Goal: Task Accomplishment & Management: Manage account settings

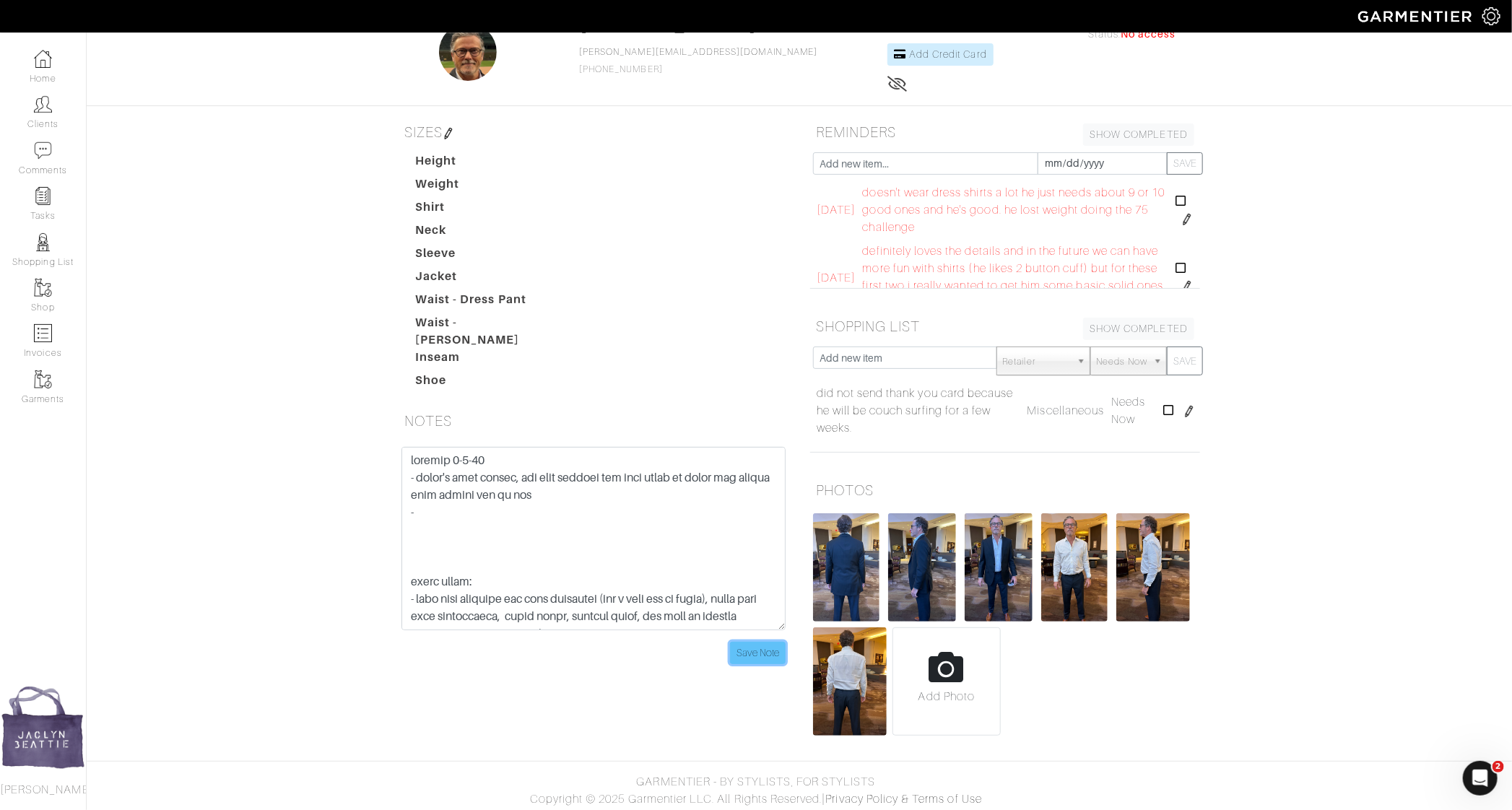
click at [756, 642] on input "Save Note" at bounding box center [758, 653] width 55 height 22
click at [58, 103] on link "Clients" at bounding box center [43, 112] width 86 height 46
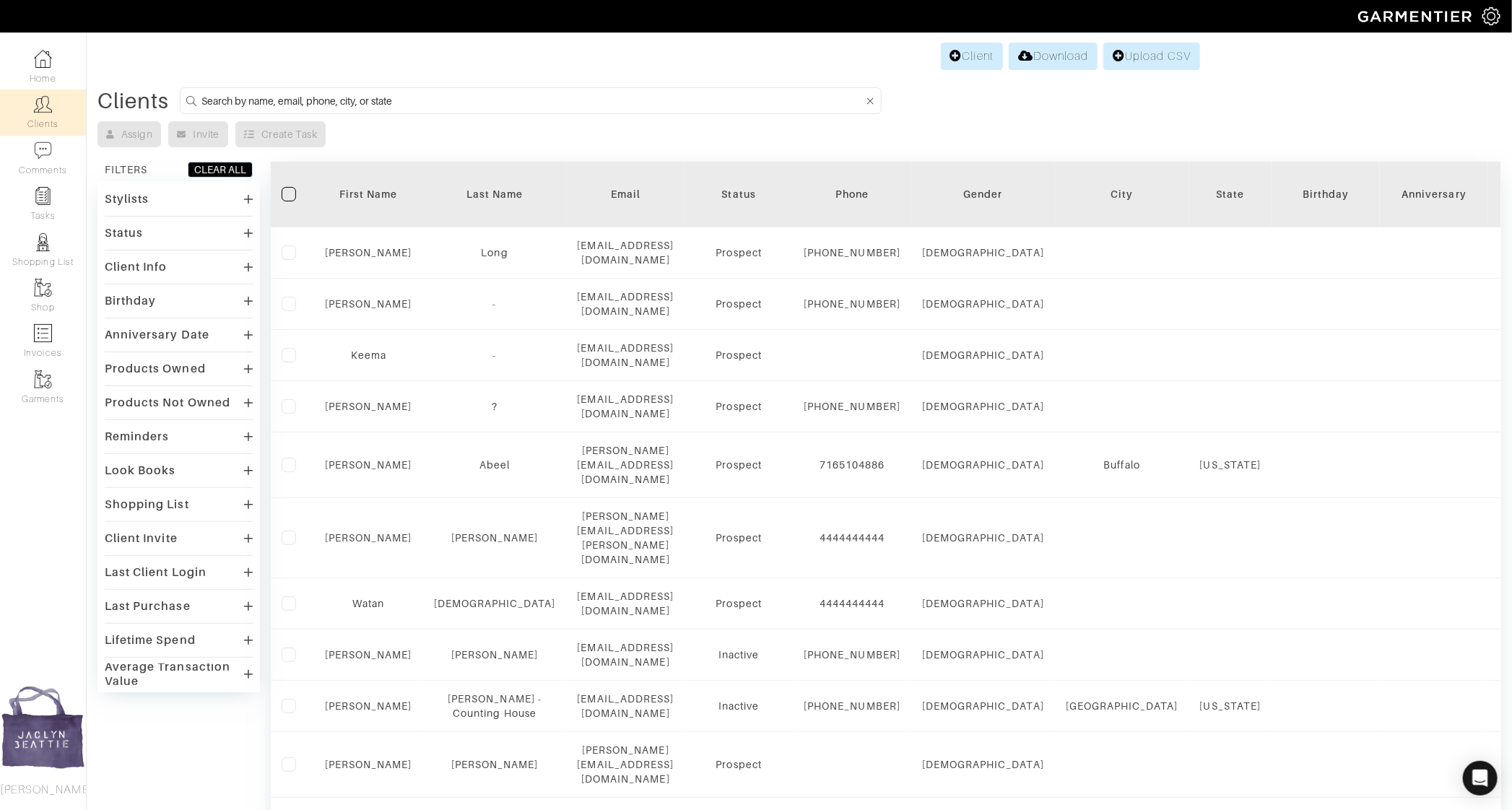
click at [239, 92] on input at bounding box center [533, 100] width 662 height 18
type input "adam gwaltney"
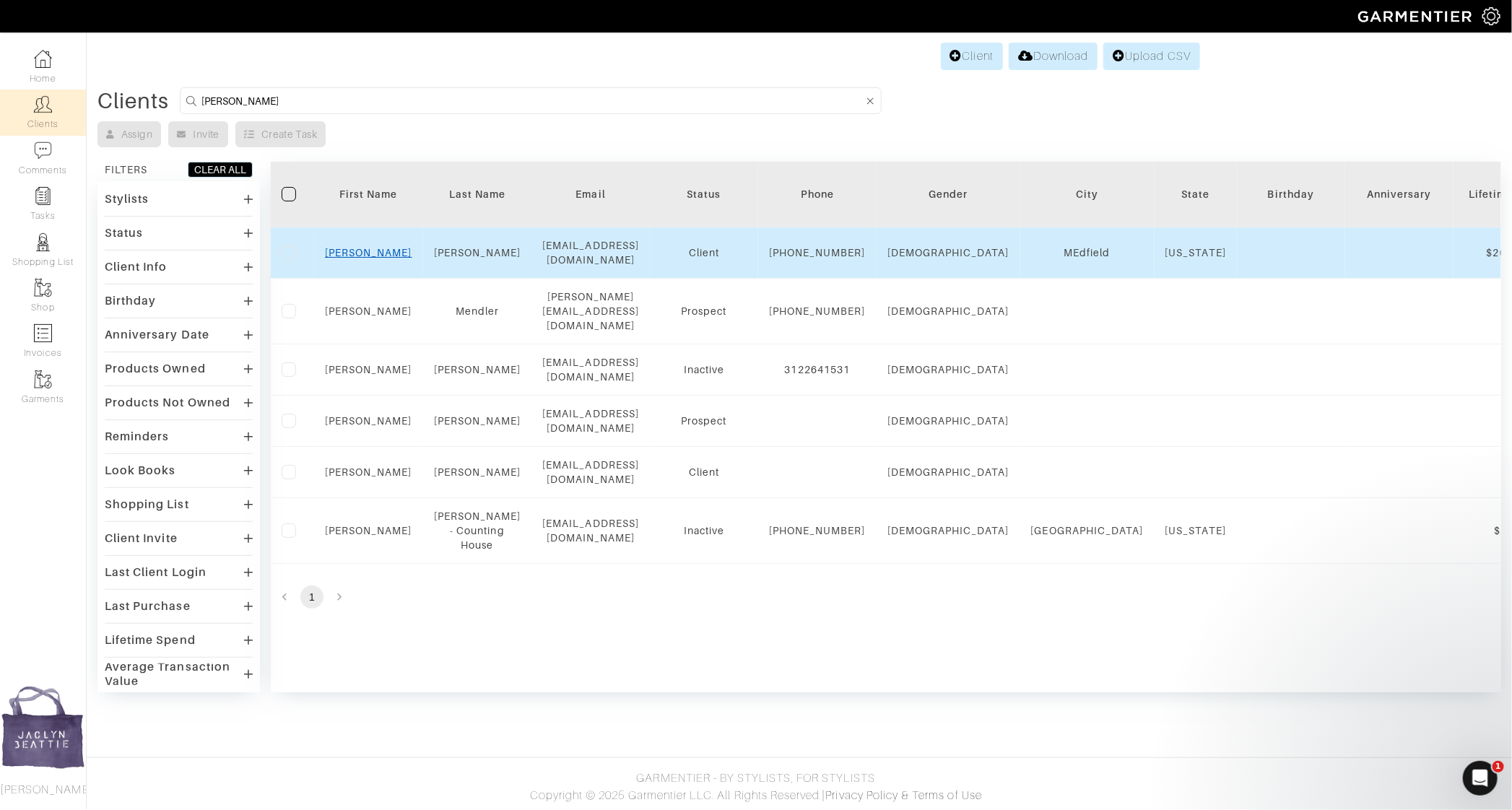
click at [364, 254] on link "Adam" at bounding box center [368, 253] width 88 height 12
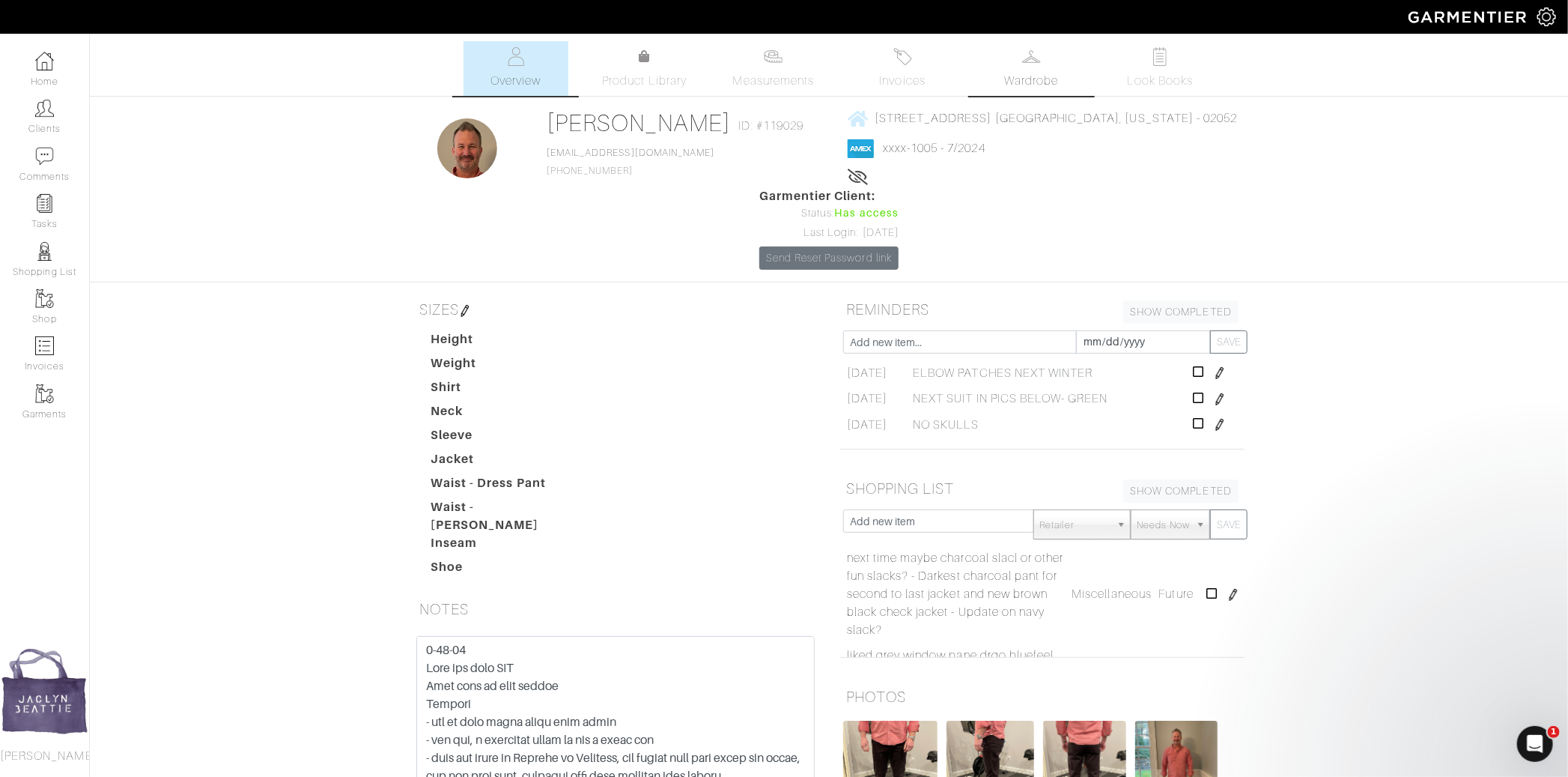
click at [1013, 65] on link "Wardrobe" at bounding box center [1031, 68] width 105 height 55
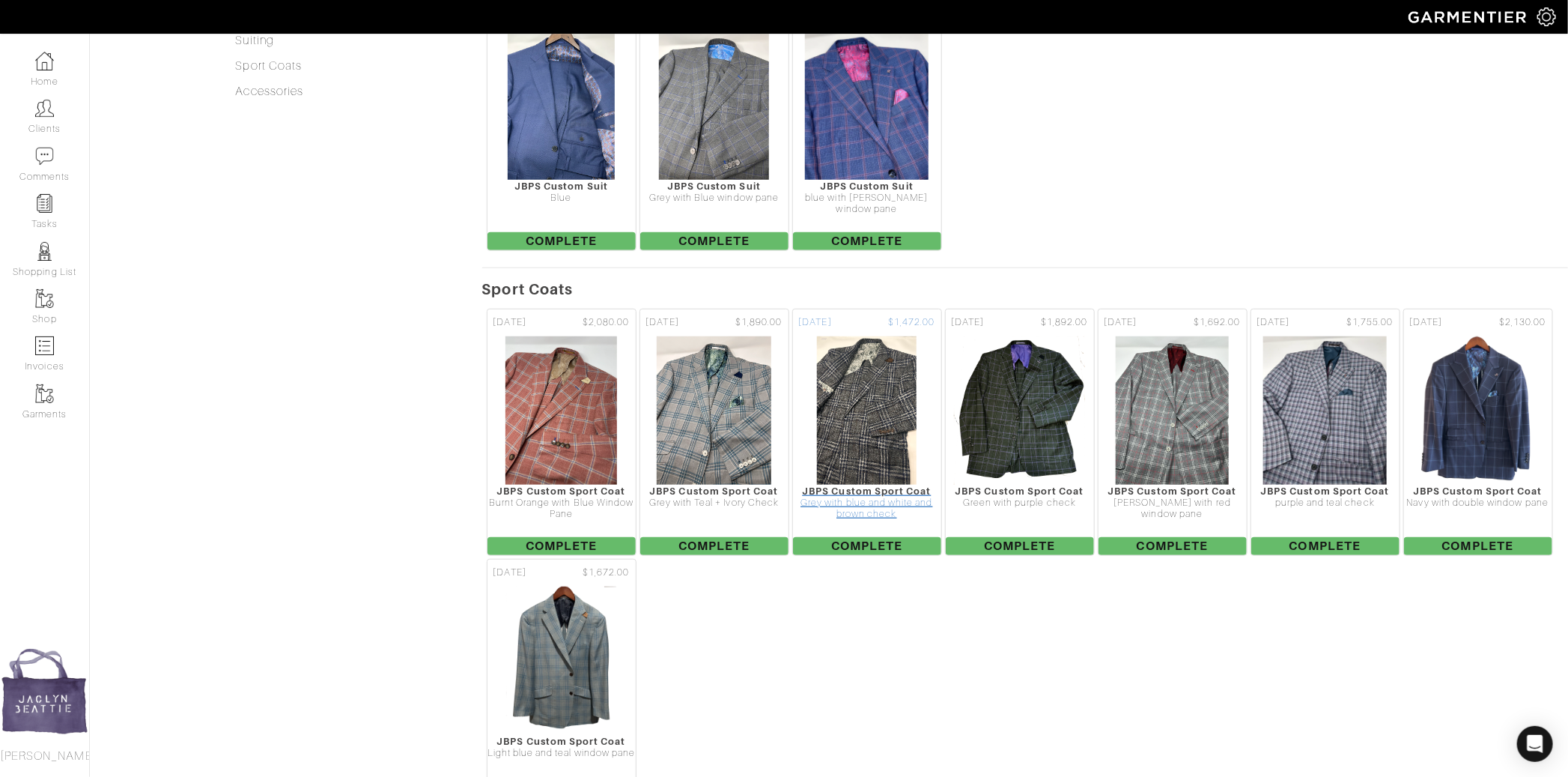
scroll to position [675, 0]
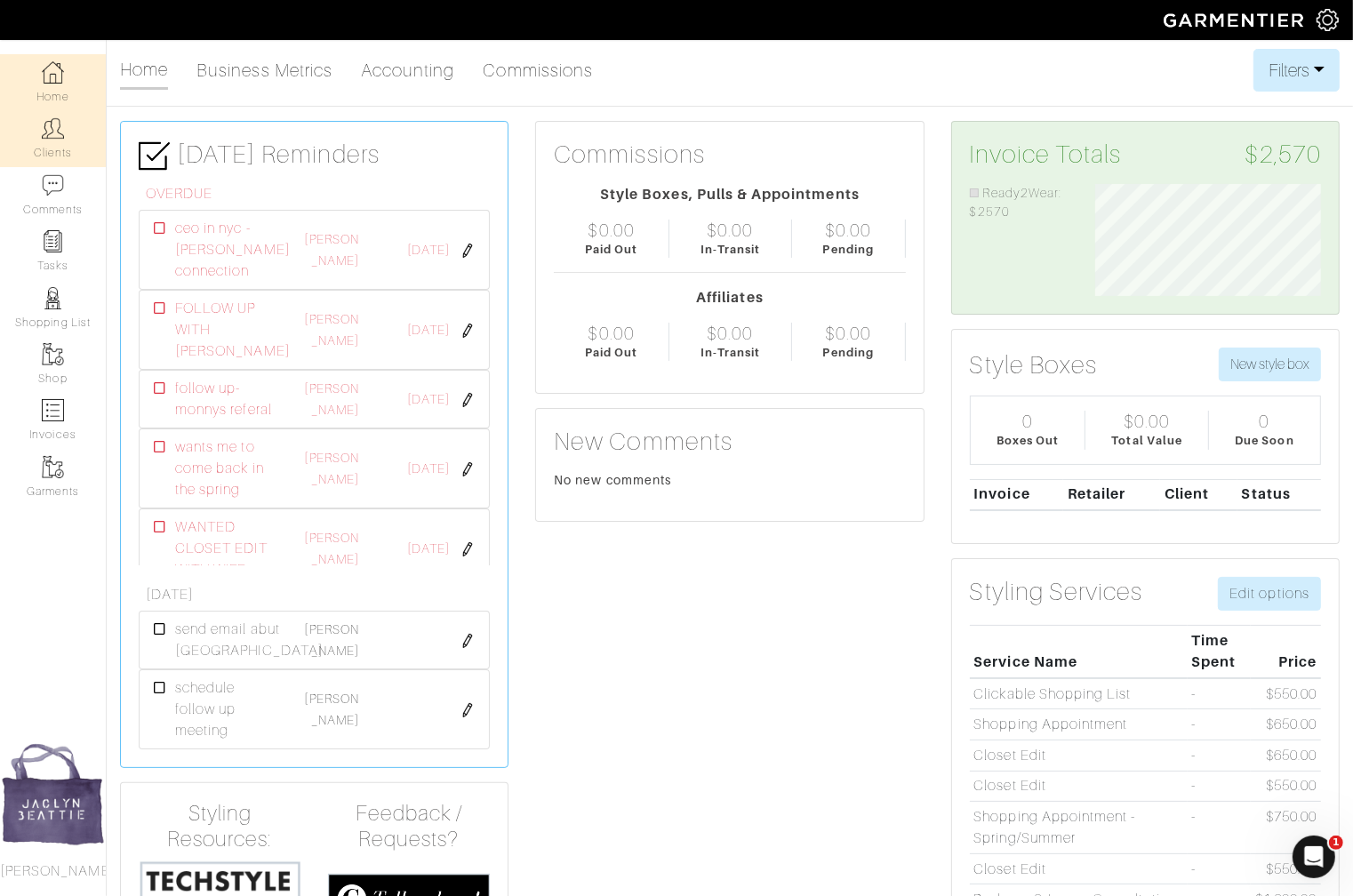
click at [40, 127] on link "Clients" at bounding box center [53, 138] width 106 height 56
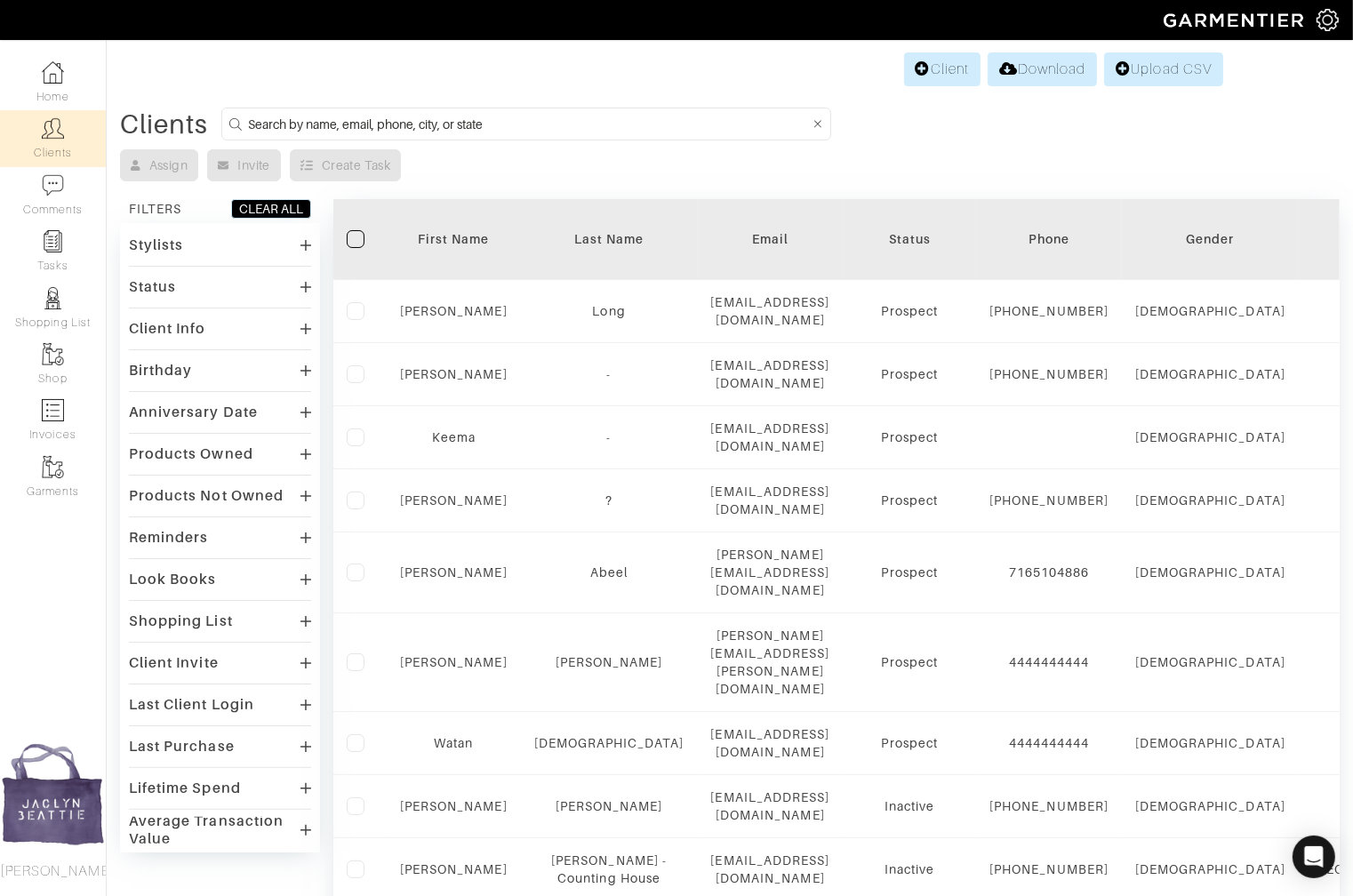
click at [309, 118] on input at bounding box center [528, 124] width 561 height 22
type input "dimitri christopous"
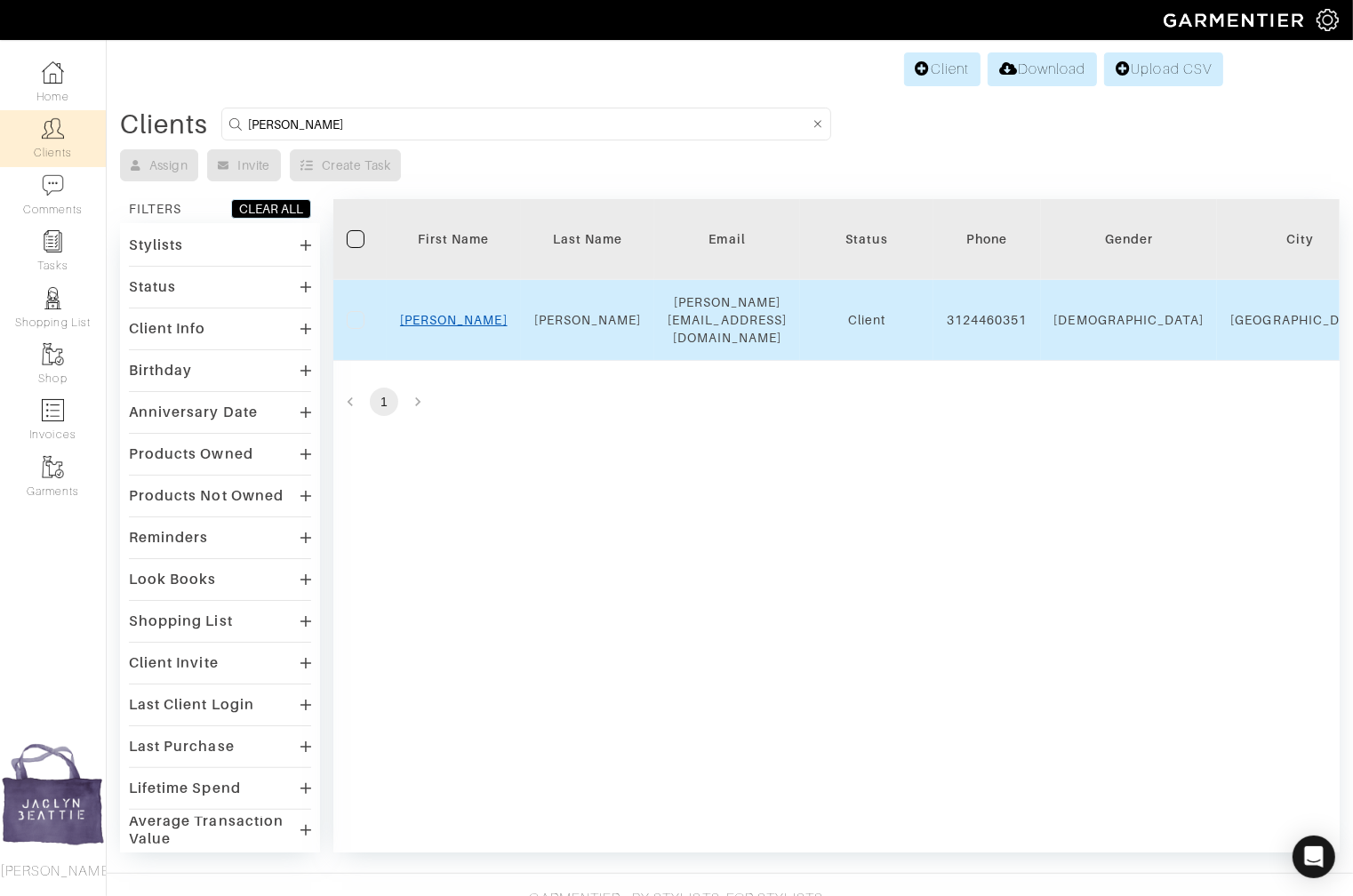
click at [453, 313] on link "Dimitri" at bounding box center [453, 320] width 108 height 15
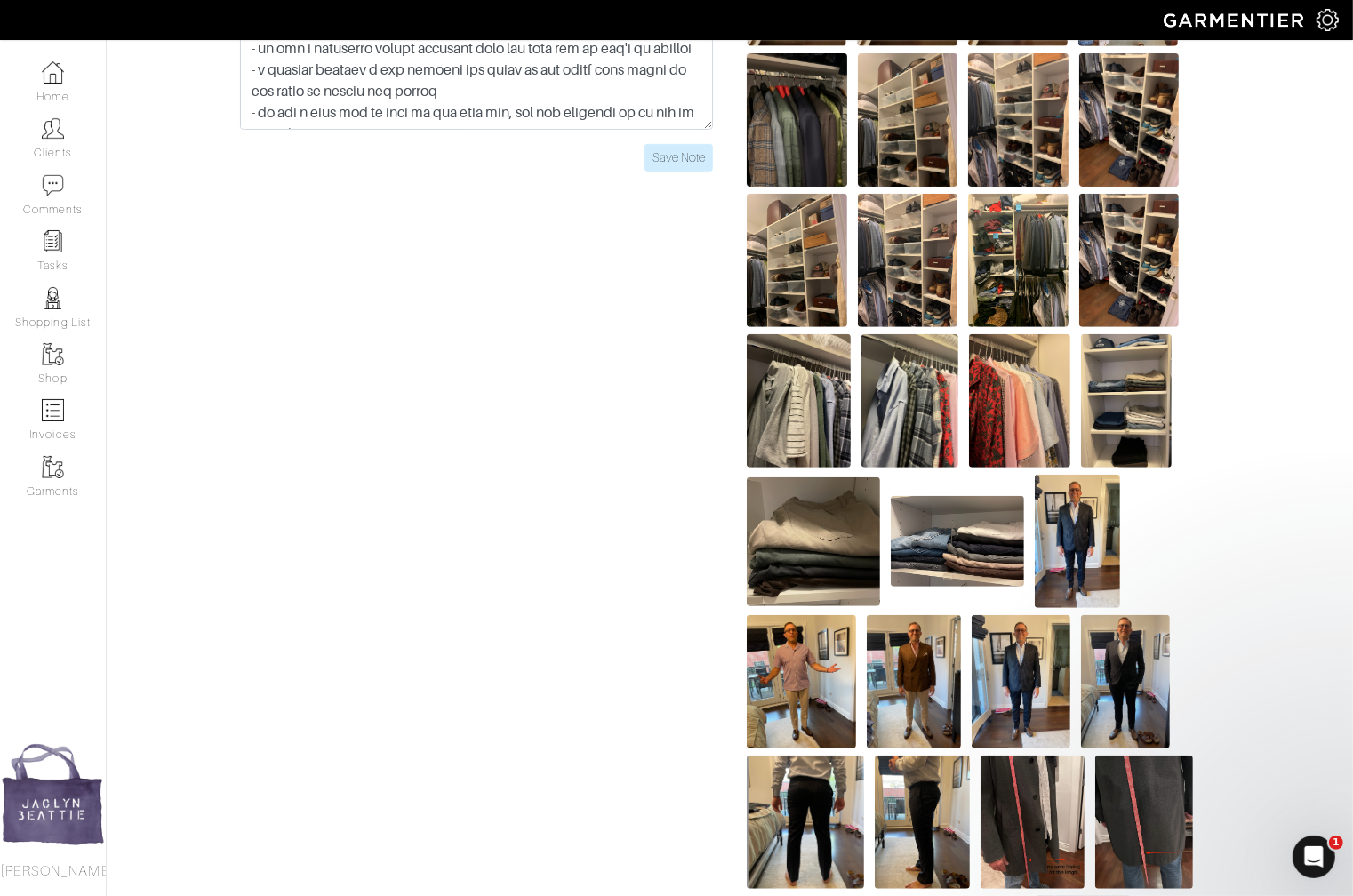
scroll to position [850, 0]
drag, startPoint x: 930, startPoint y: 594, endPoint x: 950, endPoint y: 607, distance: 23.9
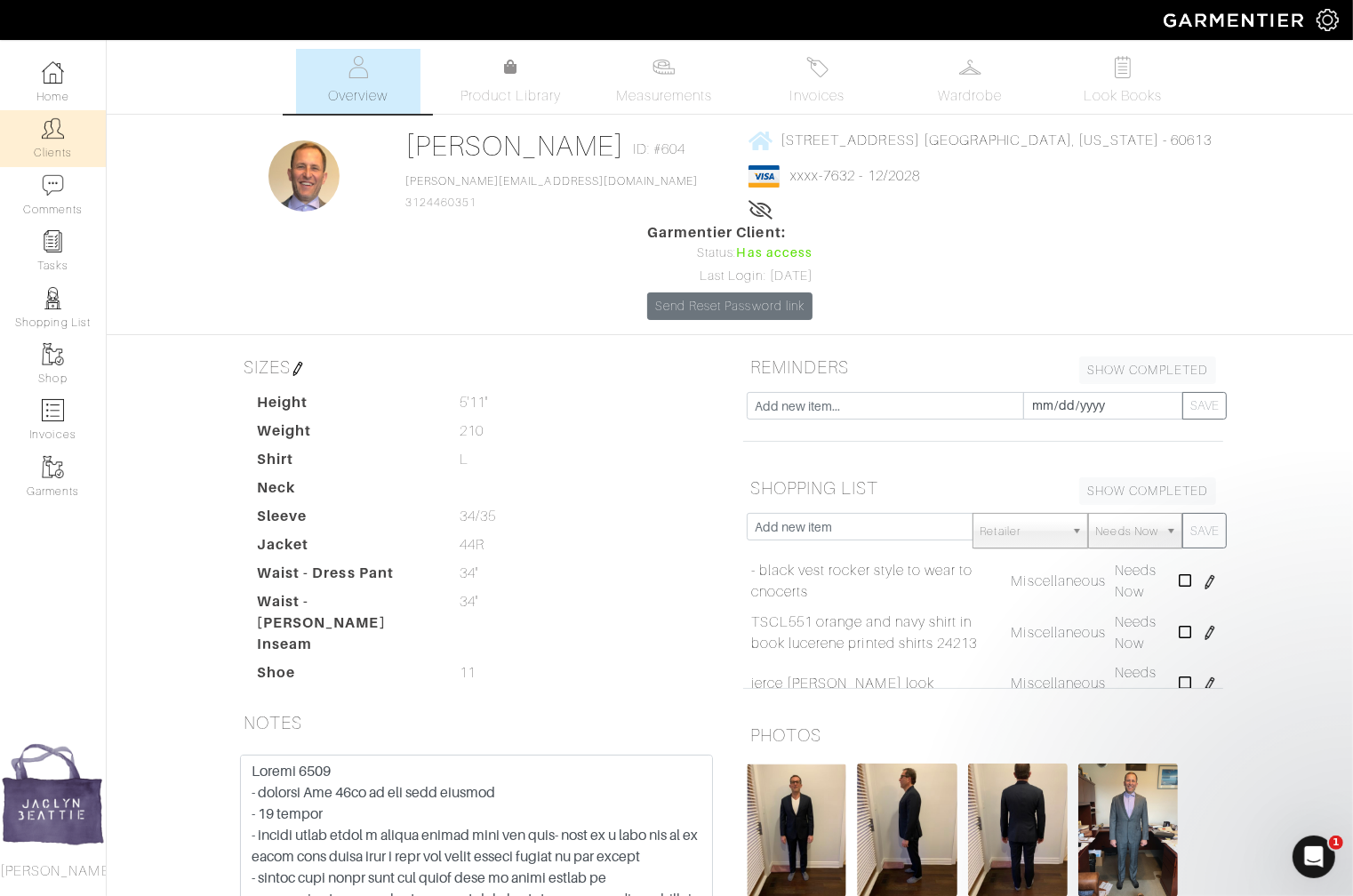
click at [71, 130] on link "Clients" at bounding box center [53, 138] width 106 height 56
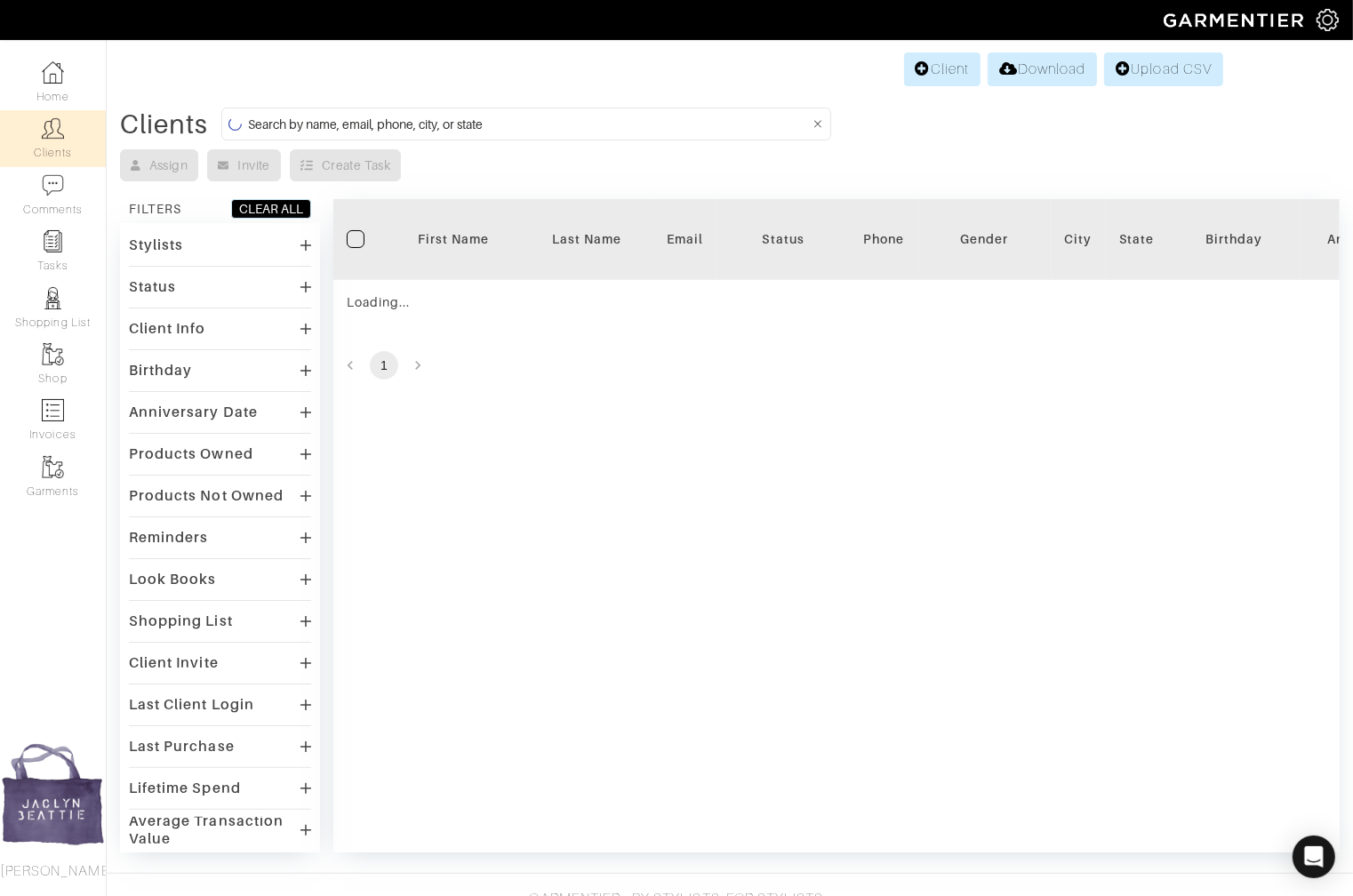
click at [298, 122] on input at bounding box center [528, 124] width 561 height 22
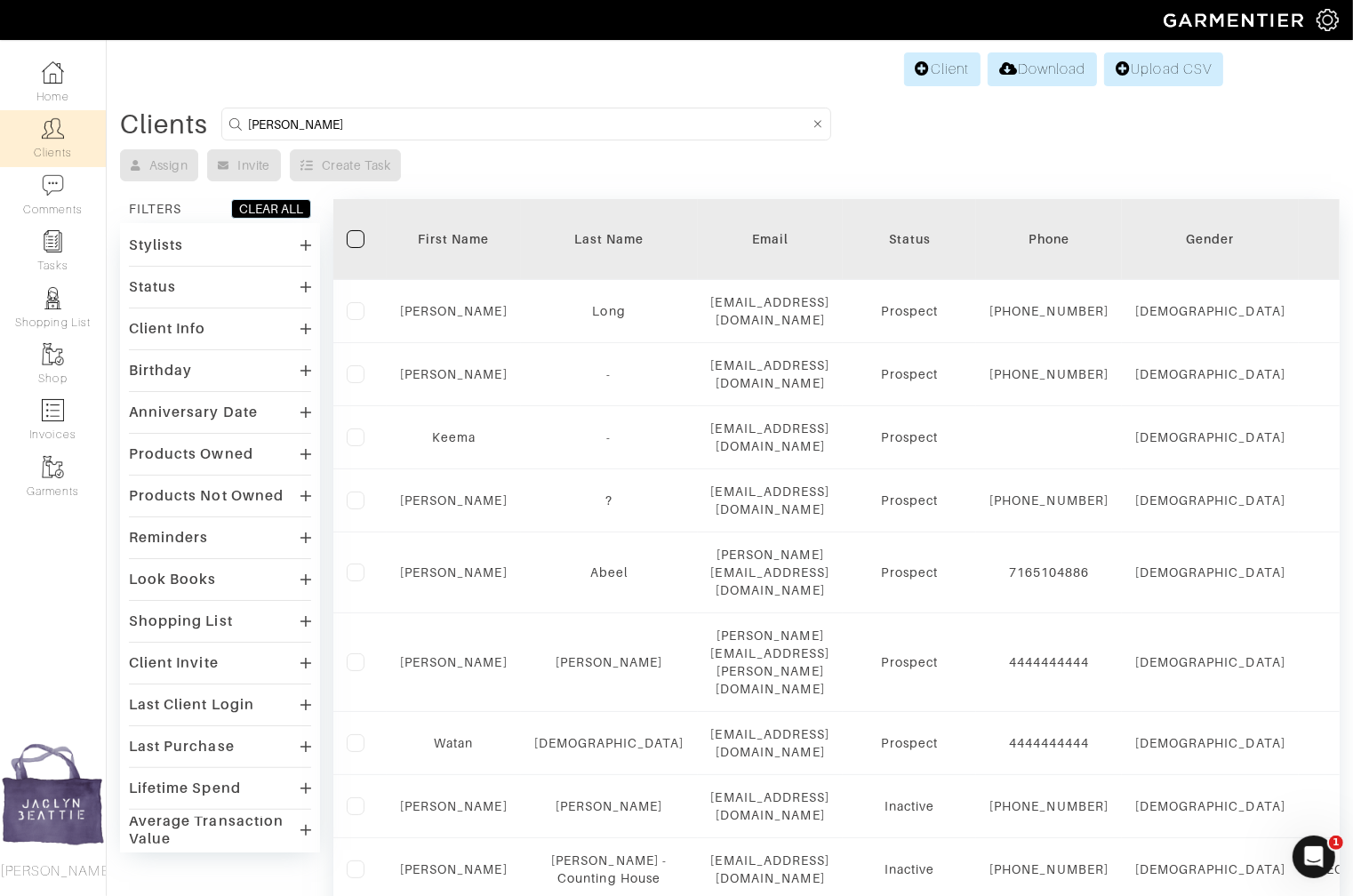
type input "[PERSON_NAME]"
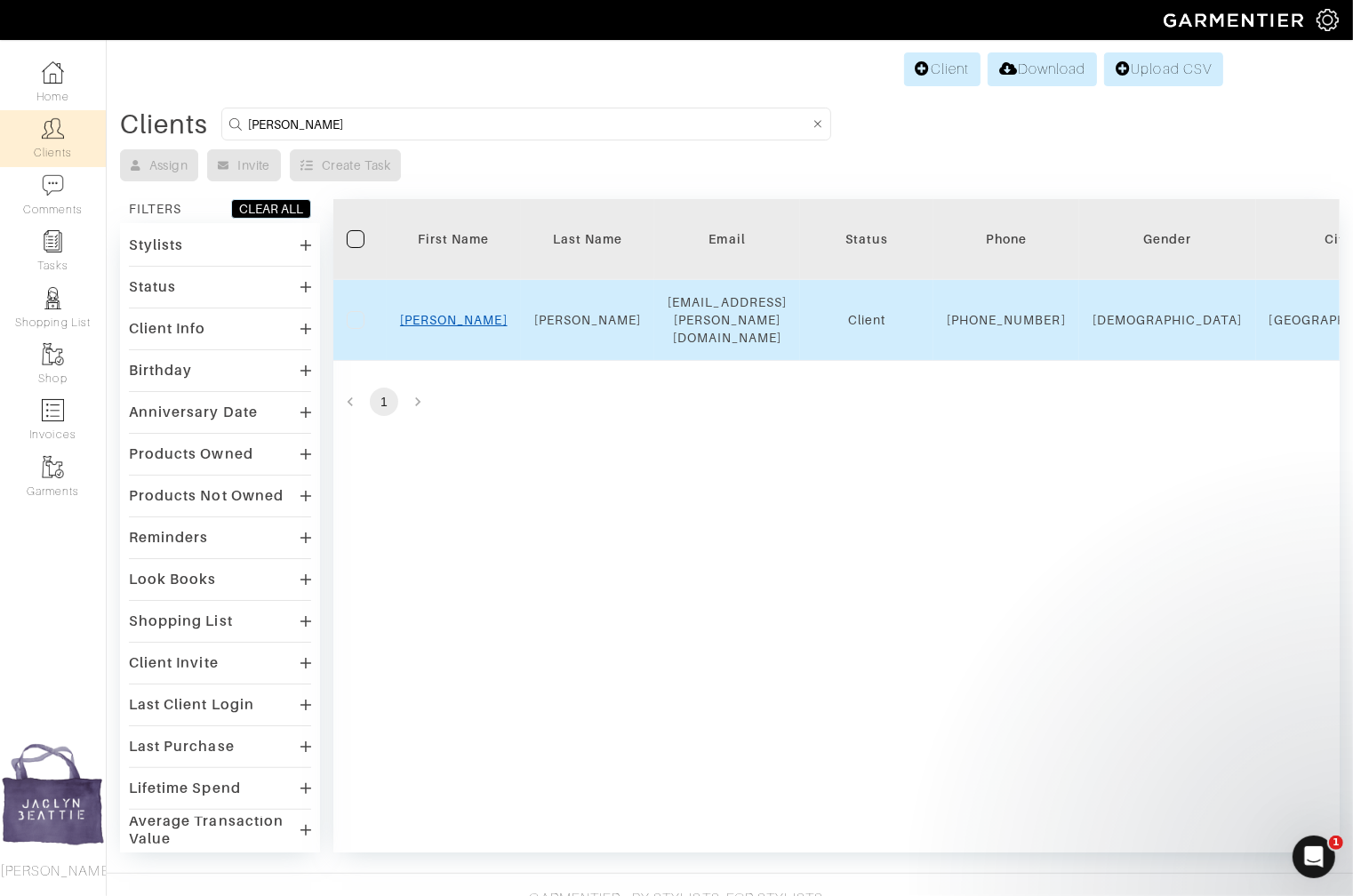
click at [460, 319] on link "[PERSON_NAME]" at bounding box center [453, 320] width 108 height 15
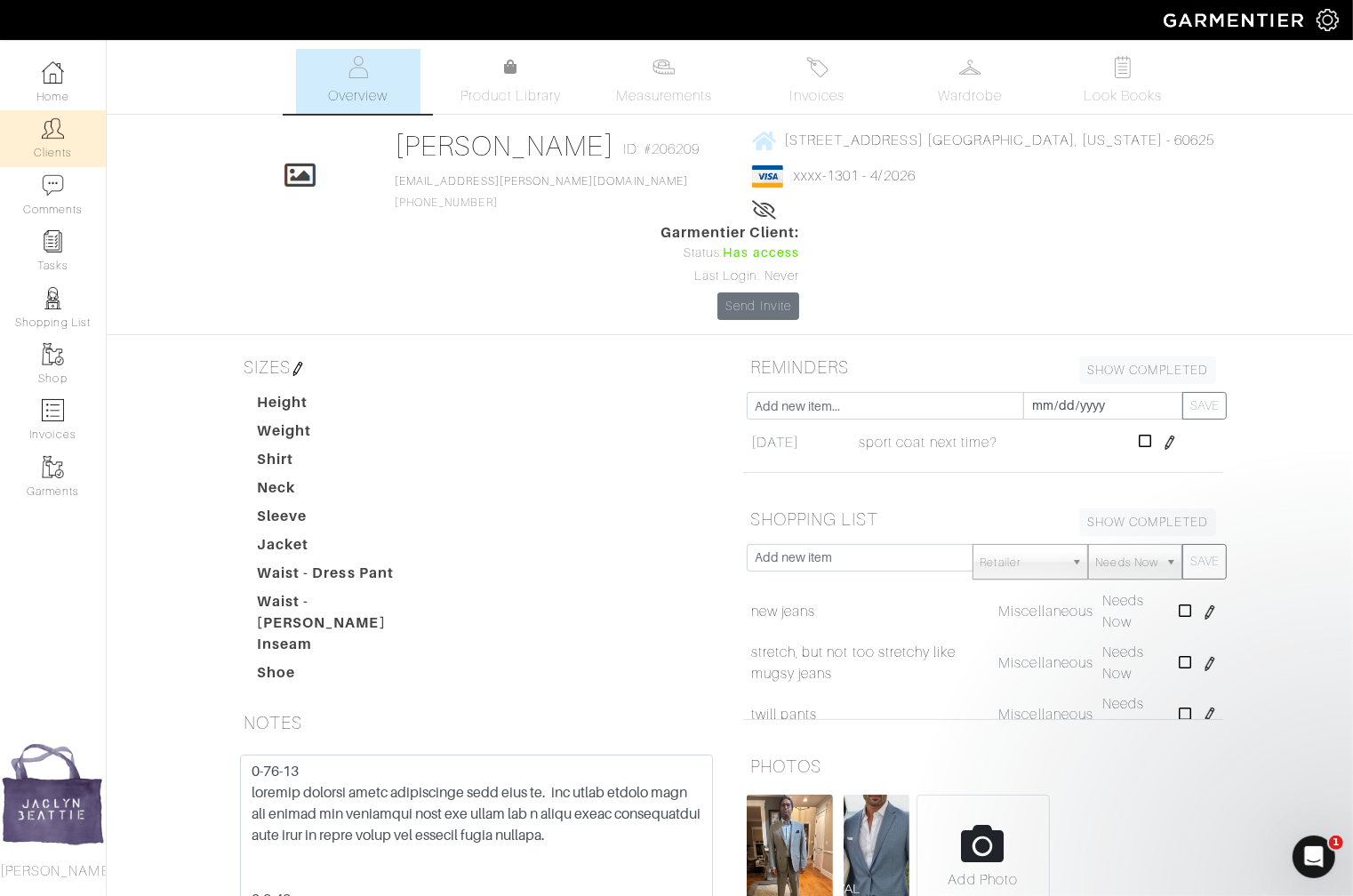
click at [78, 120] on link "Clients" at bounding box center [53, 138] width 106 height 56
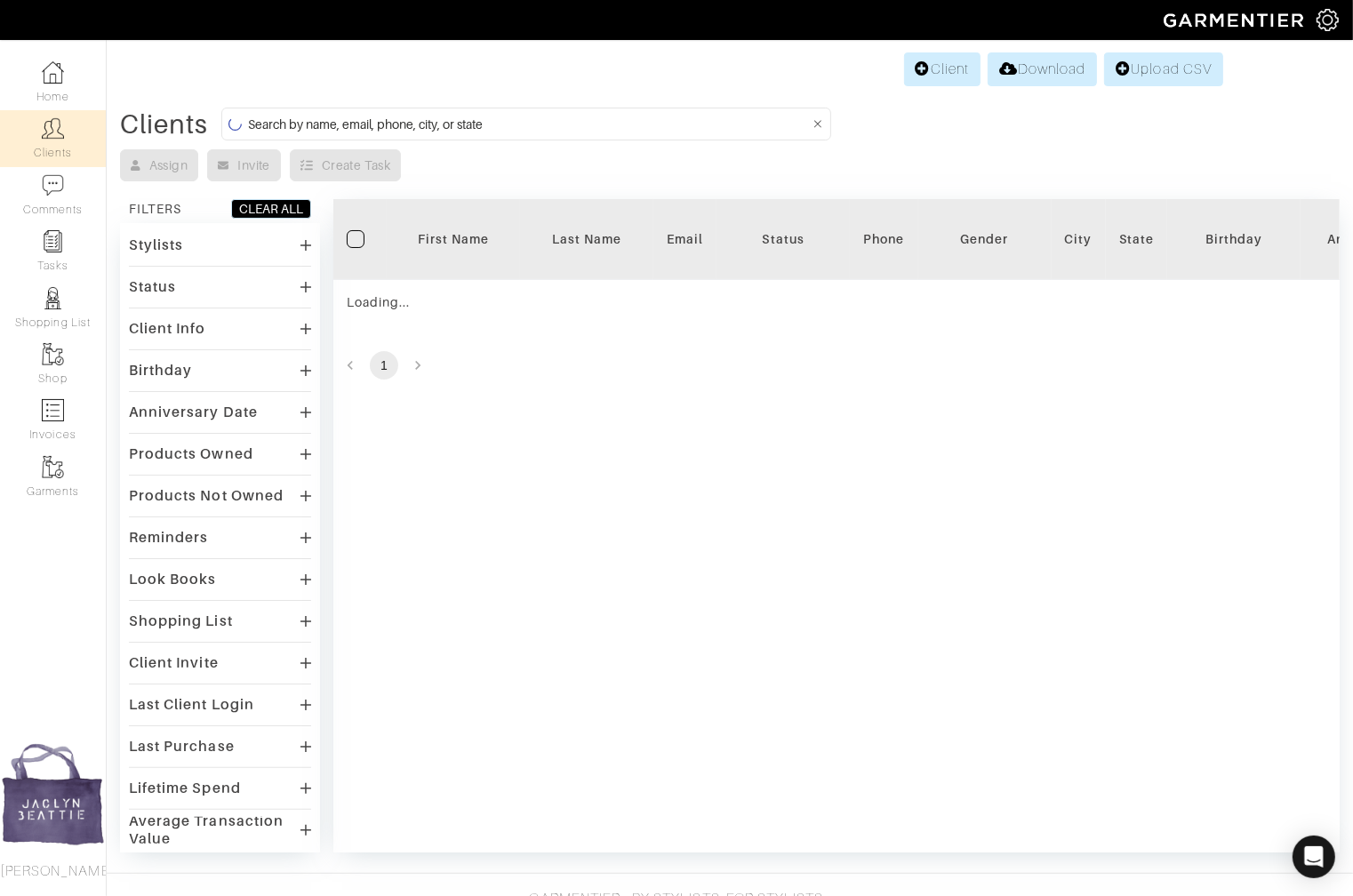
drag, startPoint x: 282, startPoint y: 118, endPoint x: 284, endPoint y: 104, distance: 14.1
click at [282, 117] on input at bounding box center [528, 124] width 561 height 22
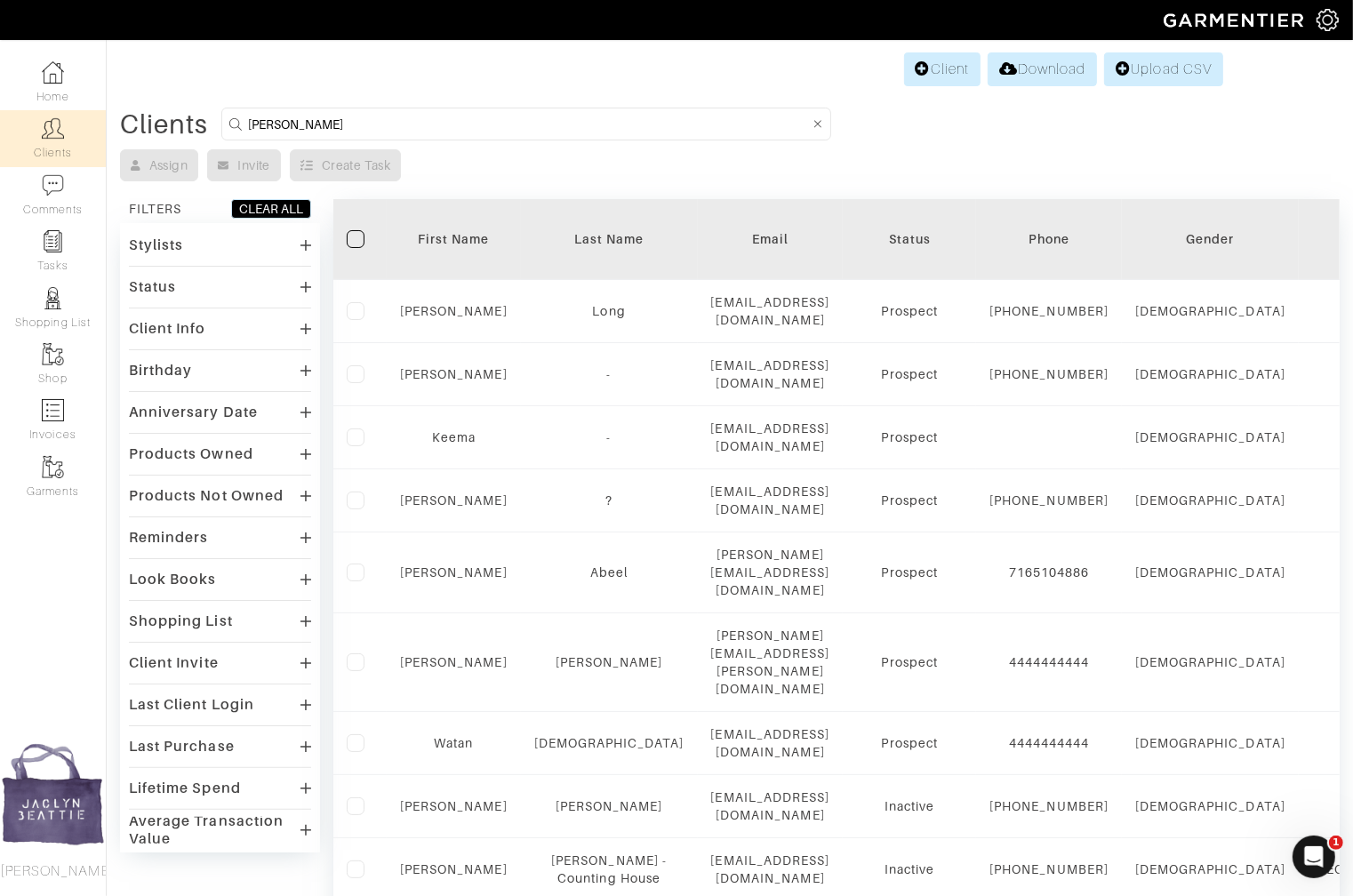
type input "[PERSON_NAME]"
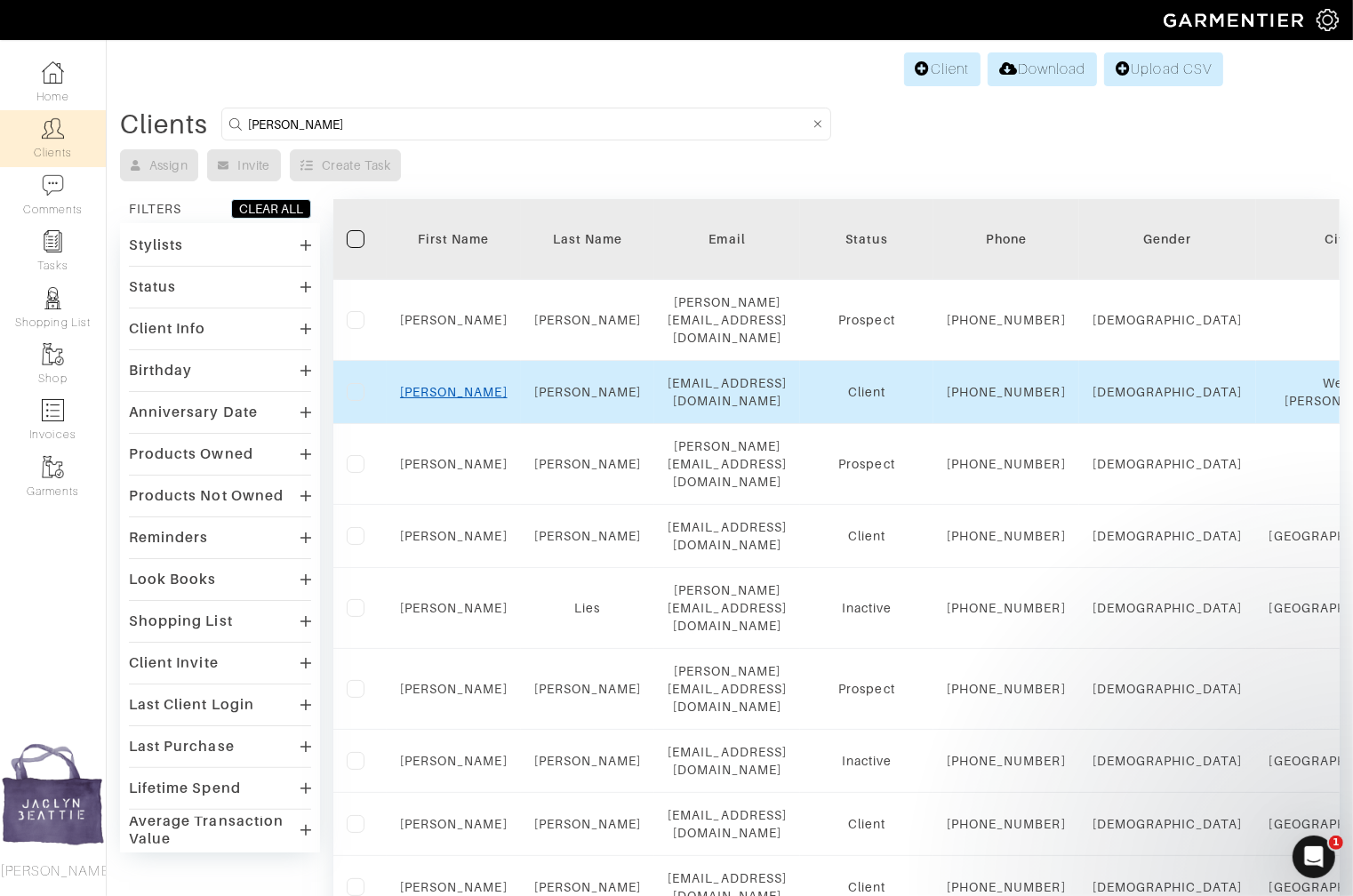
click at [449, 385] on link "[PERSON_NAME]" at bounding box center [453, 392] width 108 height 15
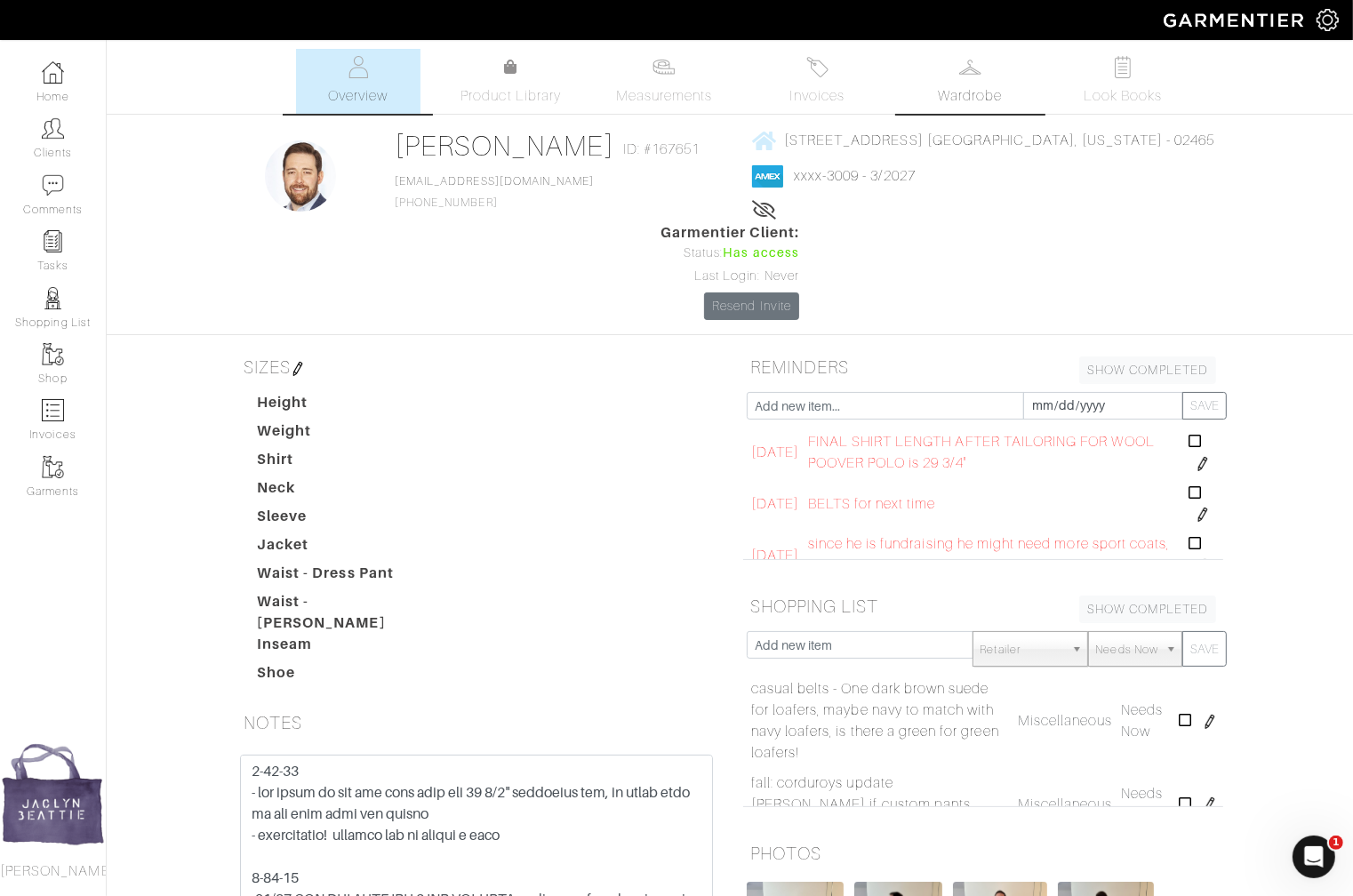
click at [998, 101] on span "Wardrobe" at bounding box center [970, 96] width 64 height 21
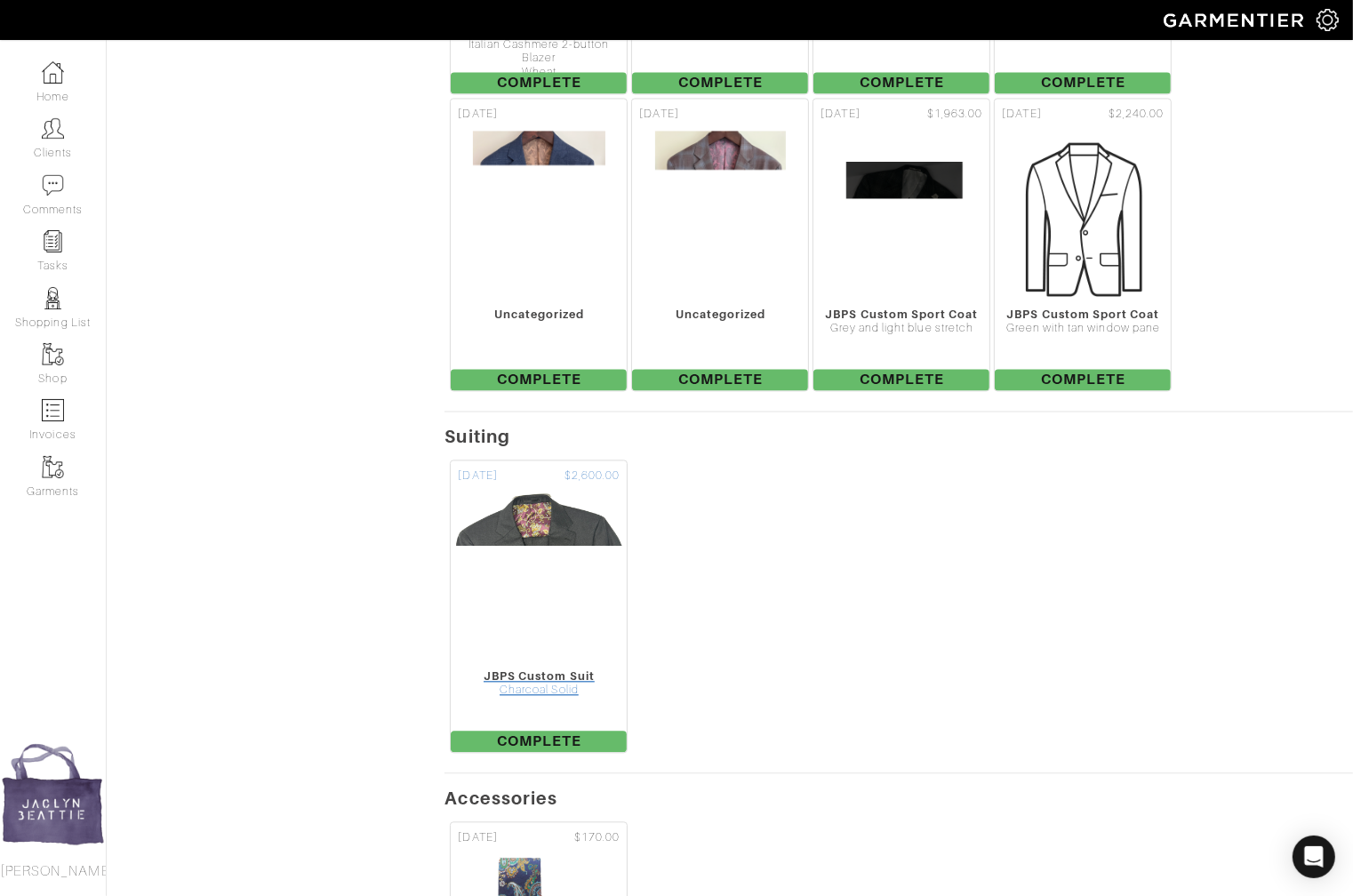
scroll to position [3162, 0]
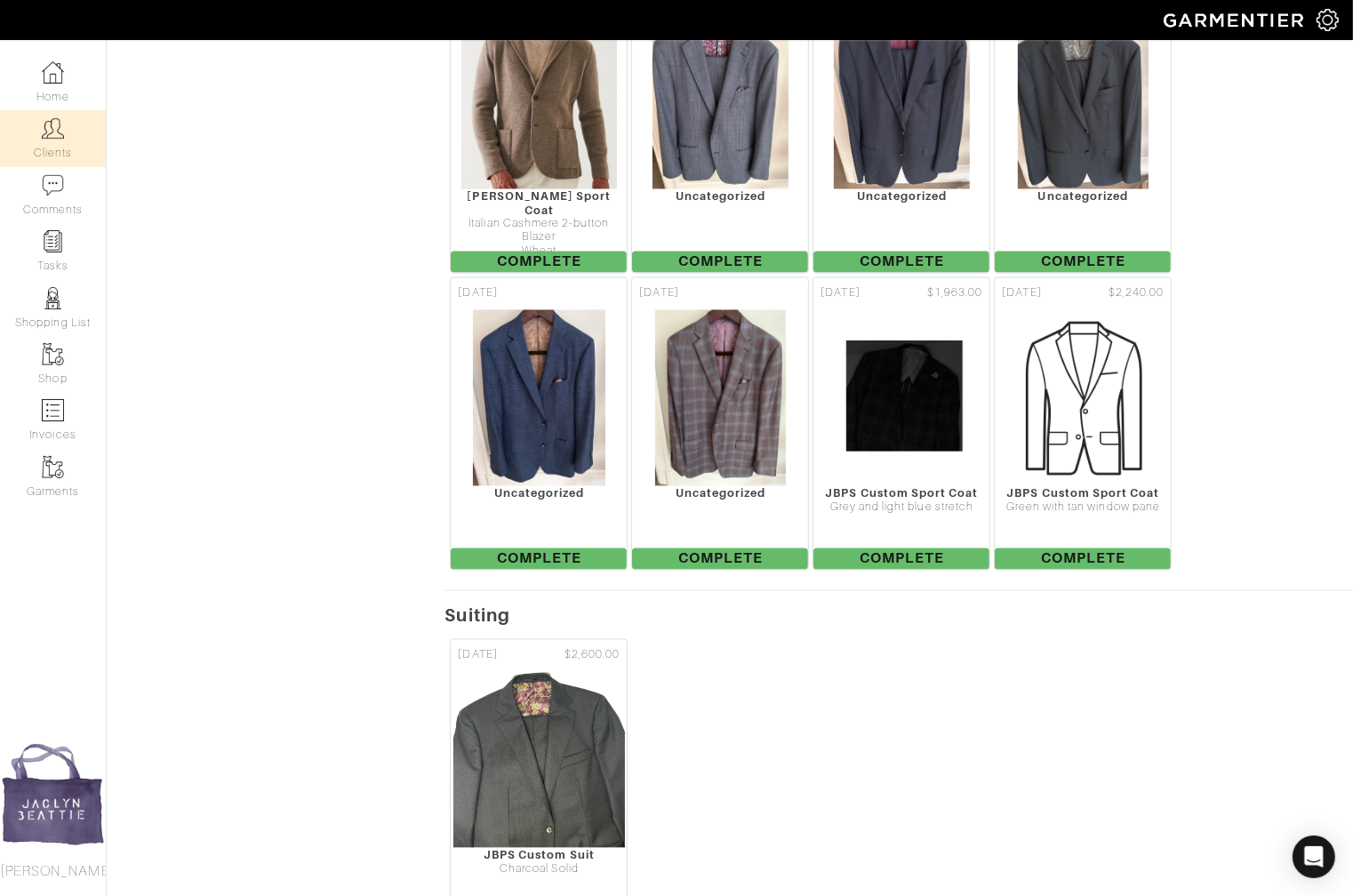
click at [72, 120] on link "Clients" at bounding box center [53, 138] width 106 height 56
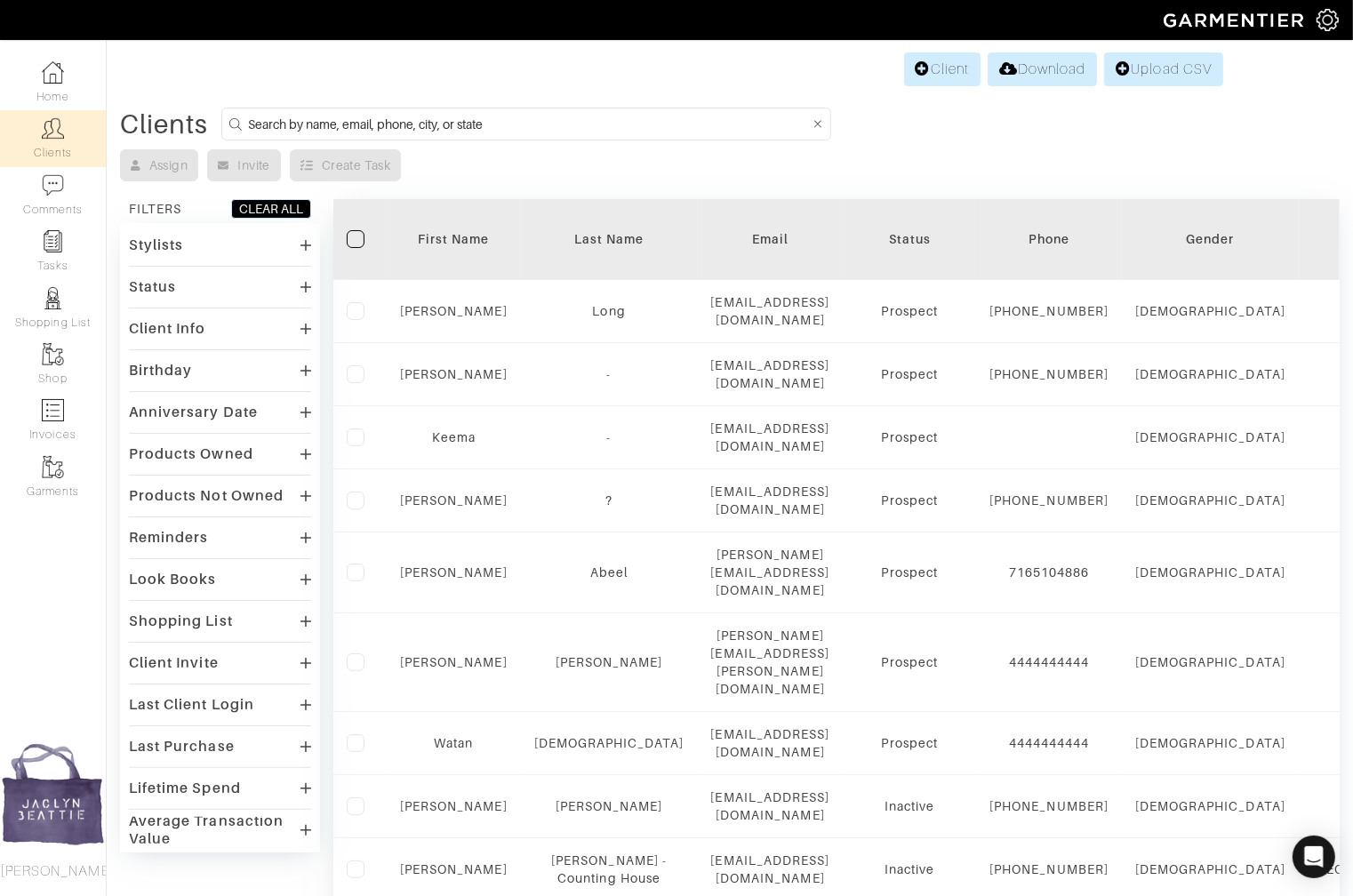
click at [304, 117] on input at bounding box center [528, 124] width 561 height 22
type input "[PERSON_NAME]"
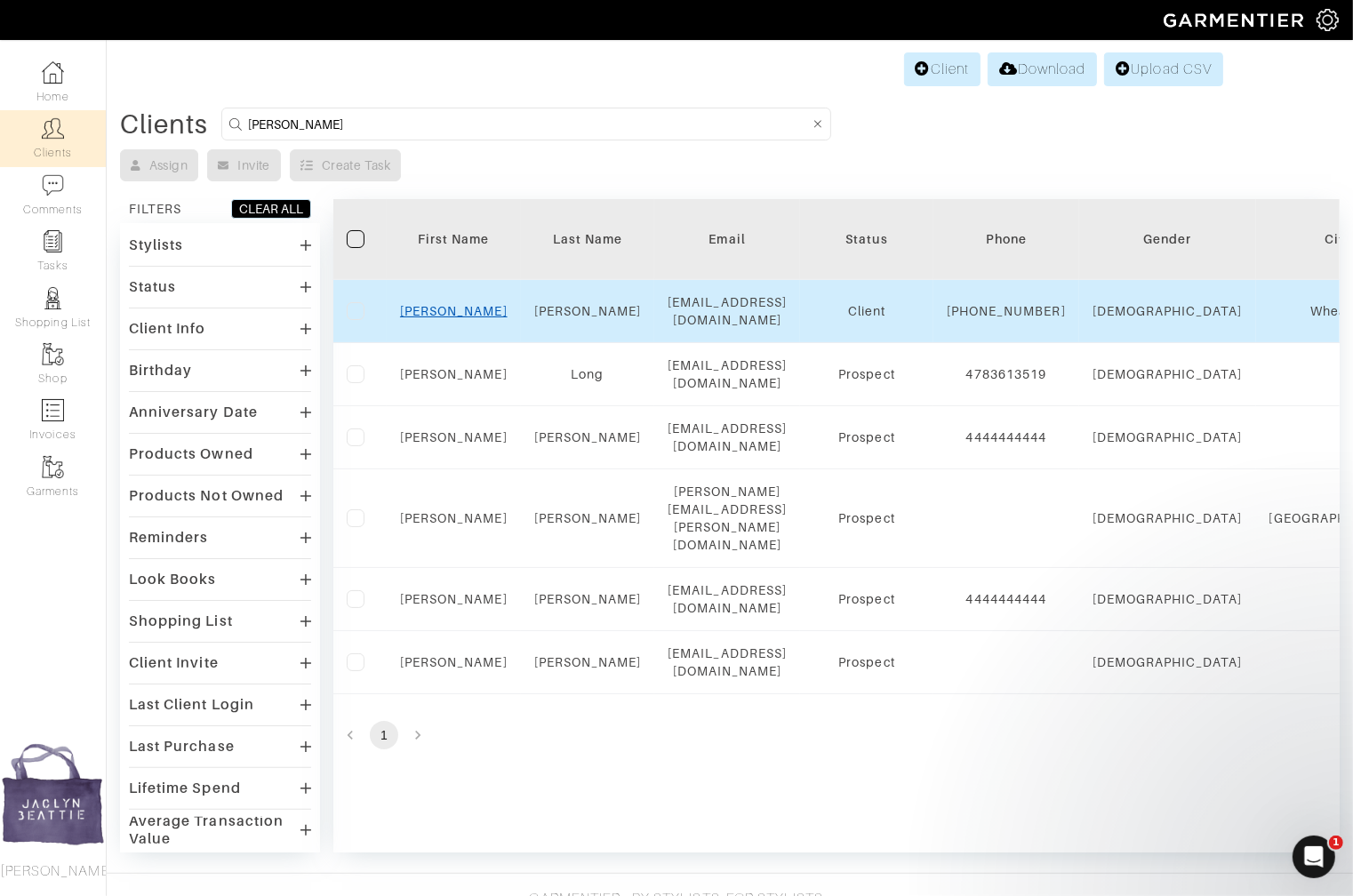
click at [448, 306] on link "[PERSON_NAME]" at bounding box center [453, 311] width 108 height 15
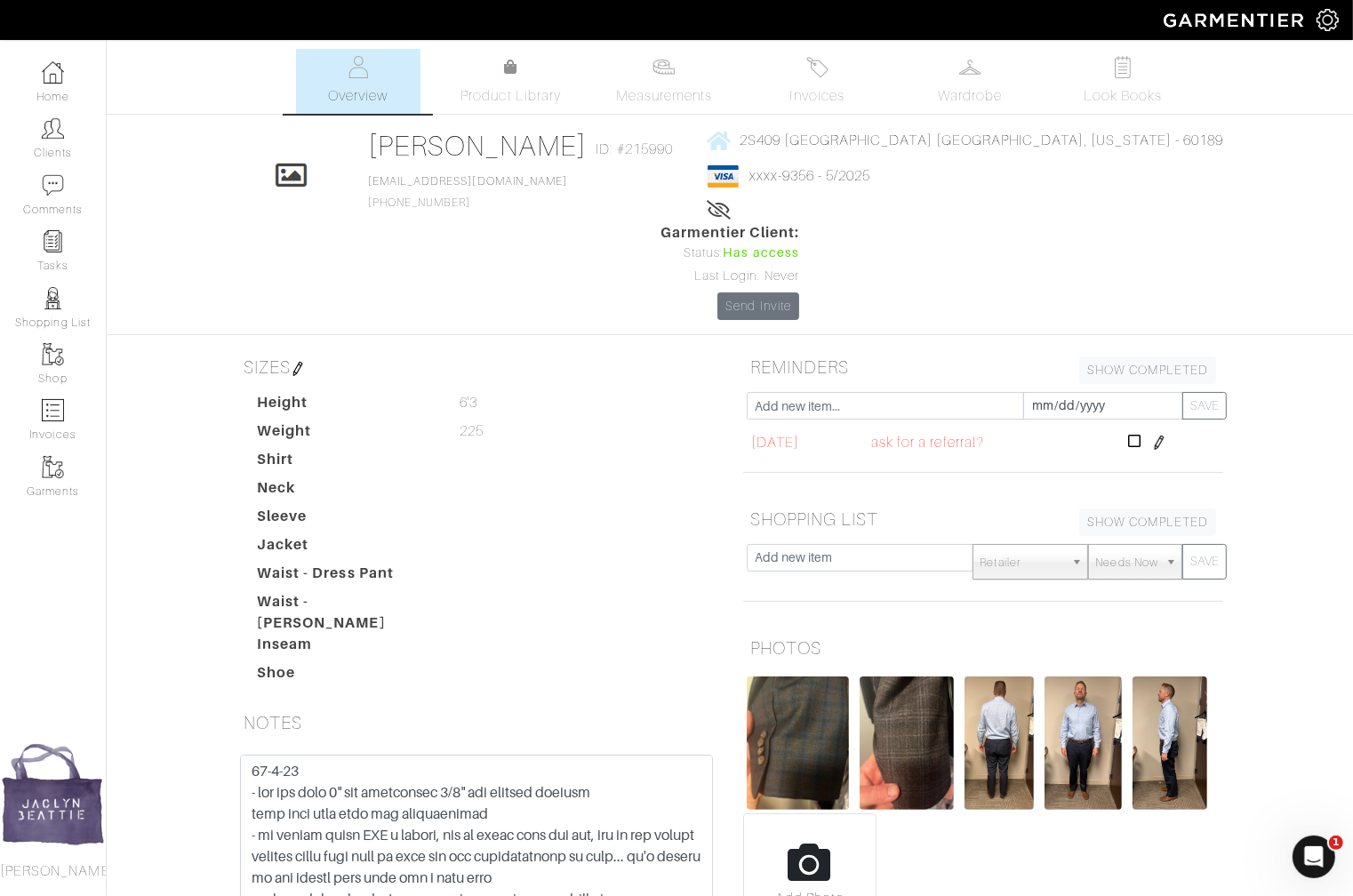
click at [928, 855] on div "PHOTOS Add Photo" at bounding box center [982, 792] width 507 height 324
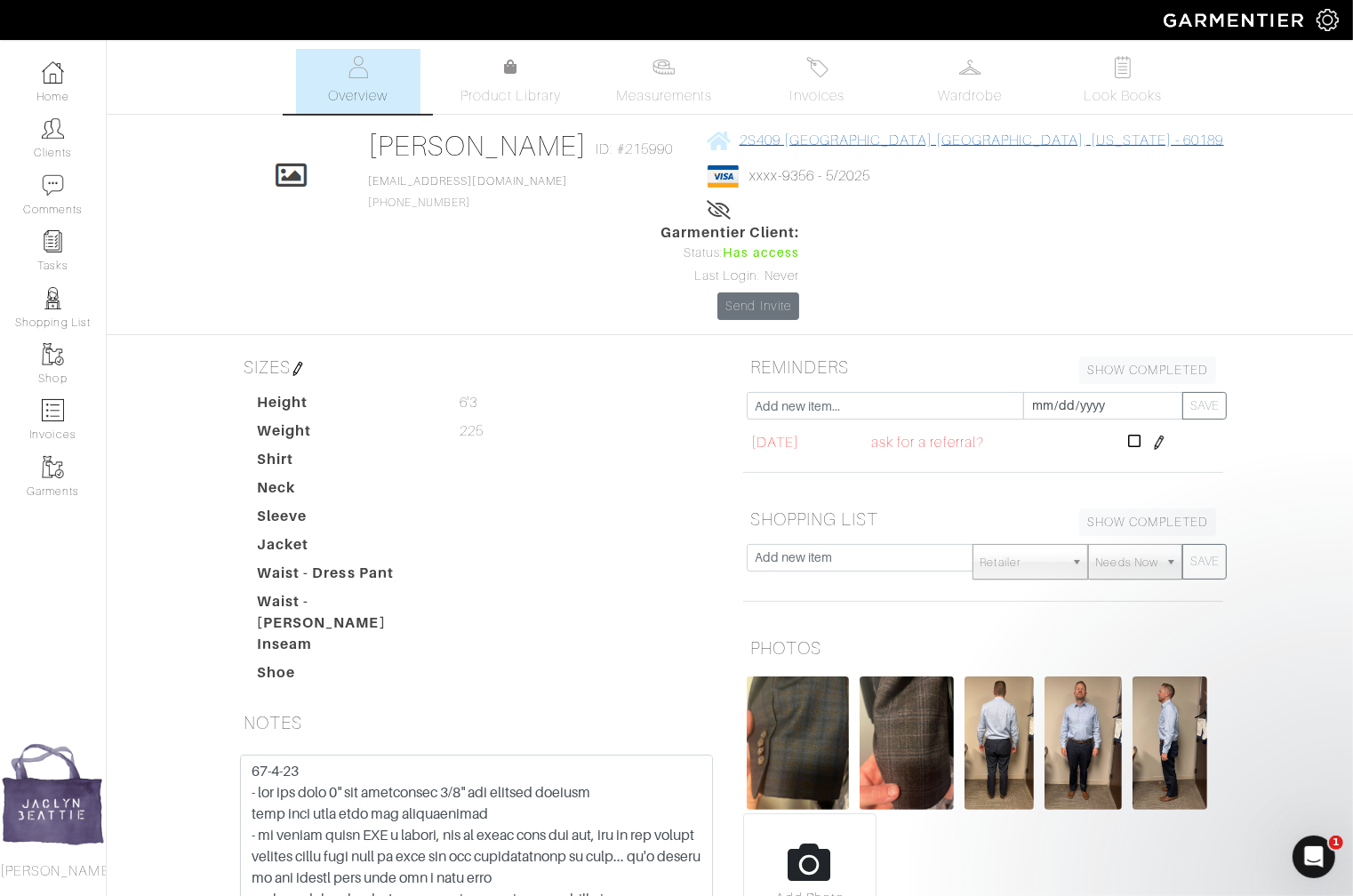
click at [860, 138] on span "2S409 [GEOGRAPHIC_DATA] [GEOGRAPHIC_DATA], [US_STATE] - 60189" at bounding box center [981, 140] width 484 height 16
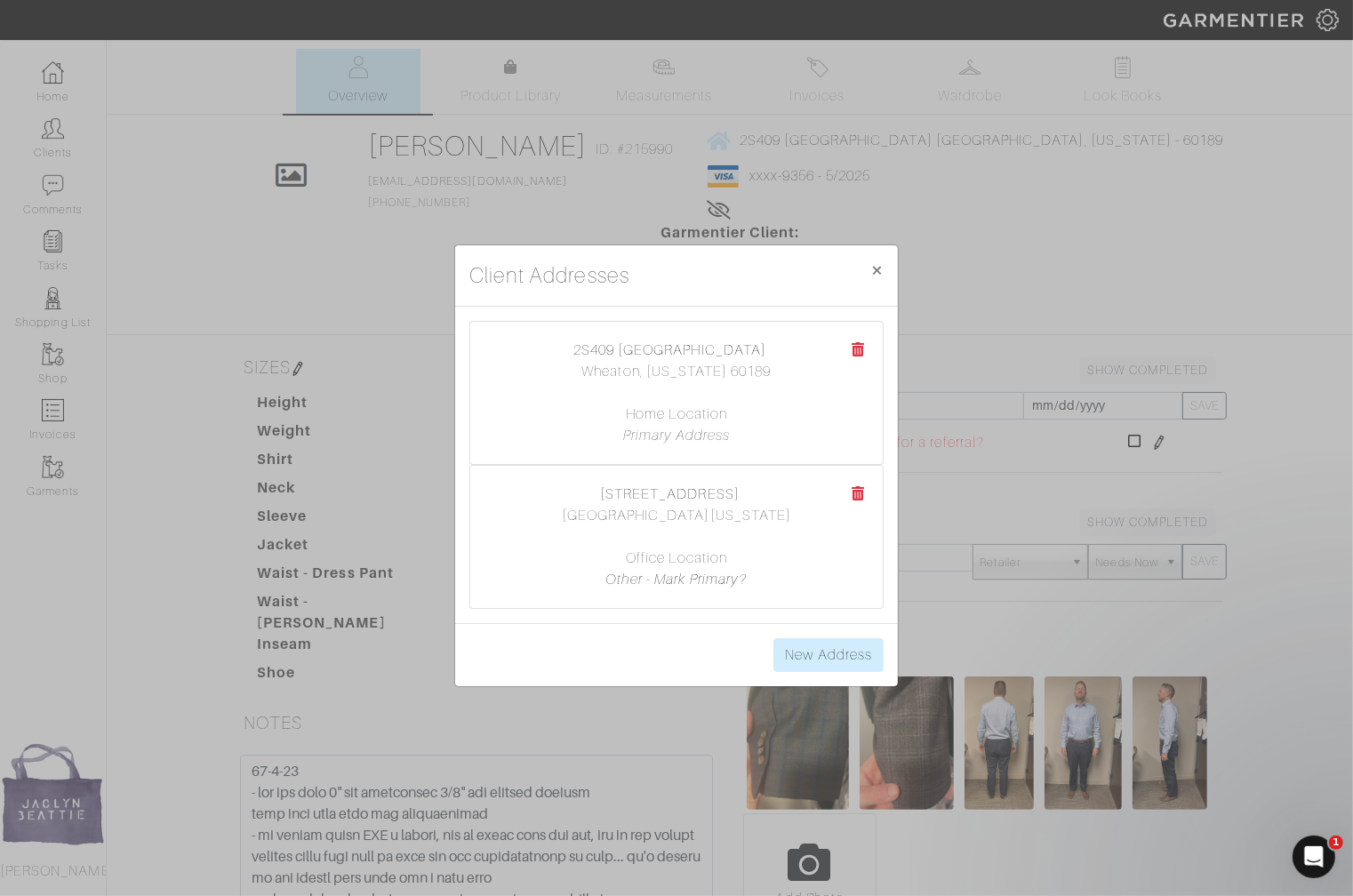
drag, startPoint x: 590, startPoint y: 492, endPoint x: 797, endPoint y: 520, distance: 208.9
click at [797, 520] on center "[STREET_ADDRESS] [GEOGRAPHIC_DATA][US_STATE] Office Location Other - Mark Prima…" at bounding box center [676, 537] width 376 height 107
copy center "[STREET_ADDRESS][US_STATE]"
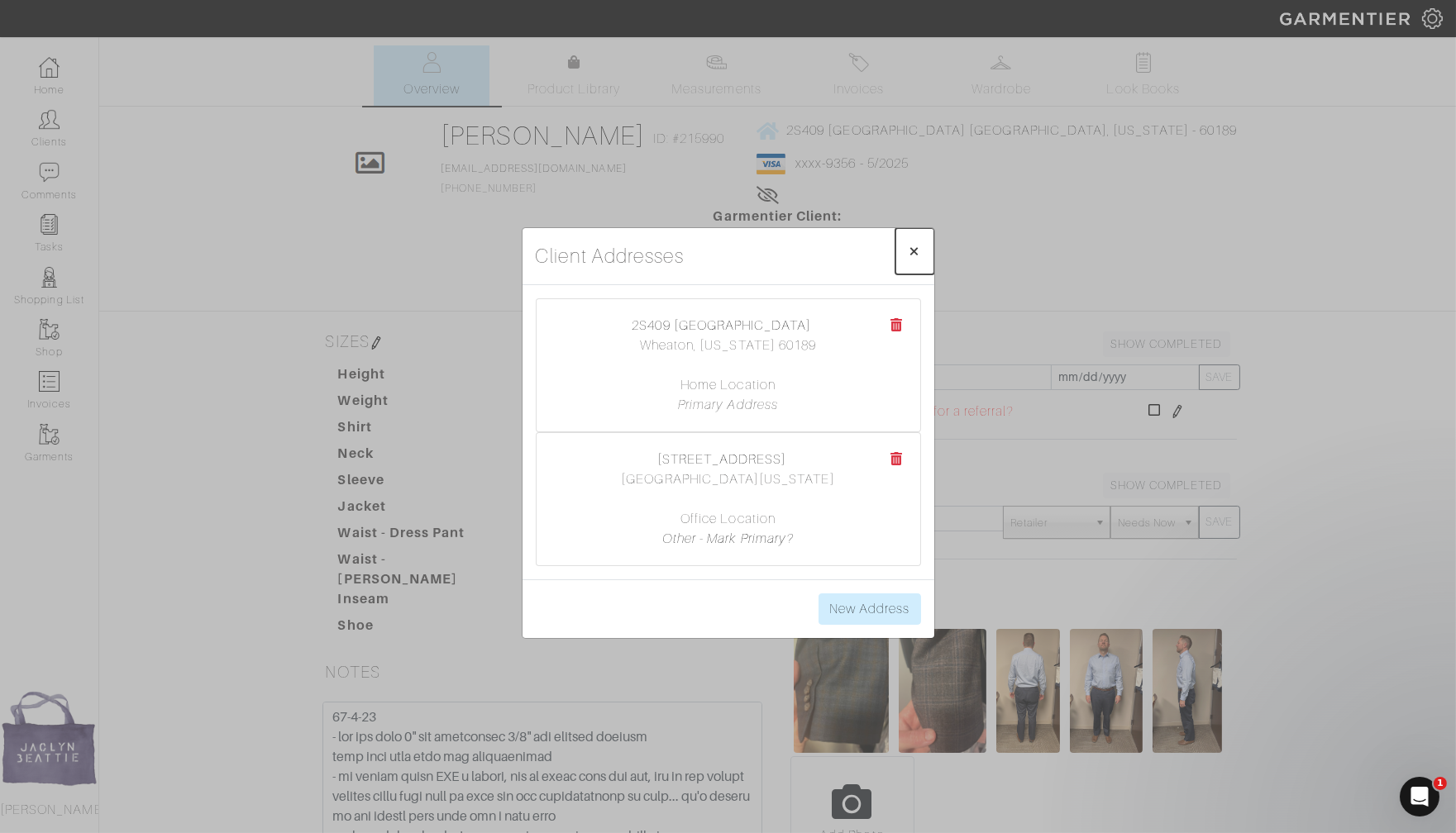
click at [922, 251] on button "× Close" at bounding box center [915, 251] width 39 height 46
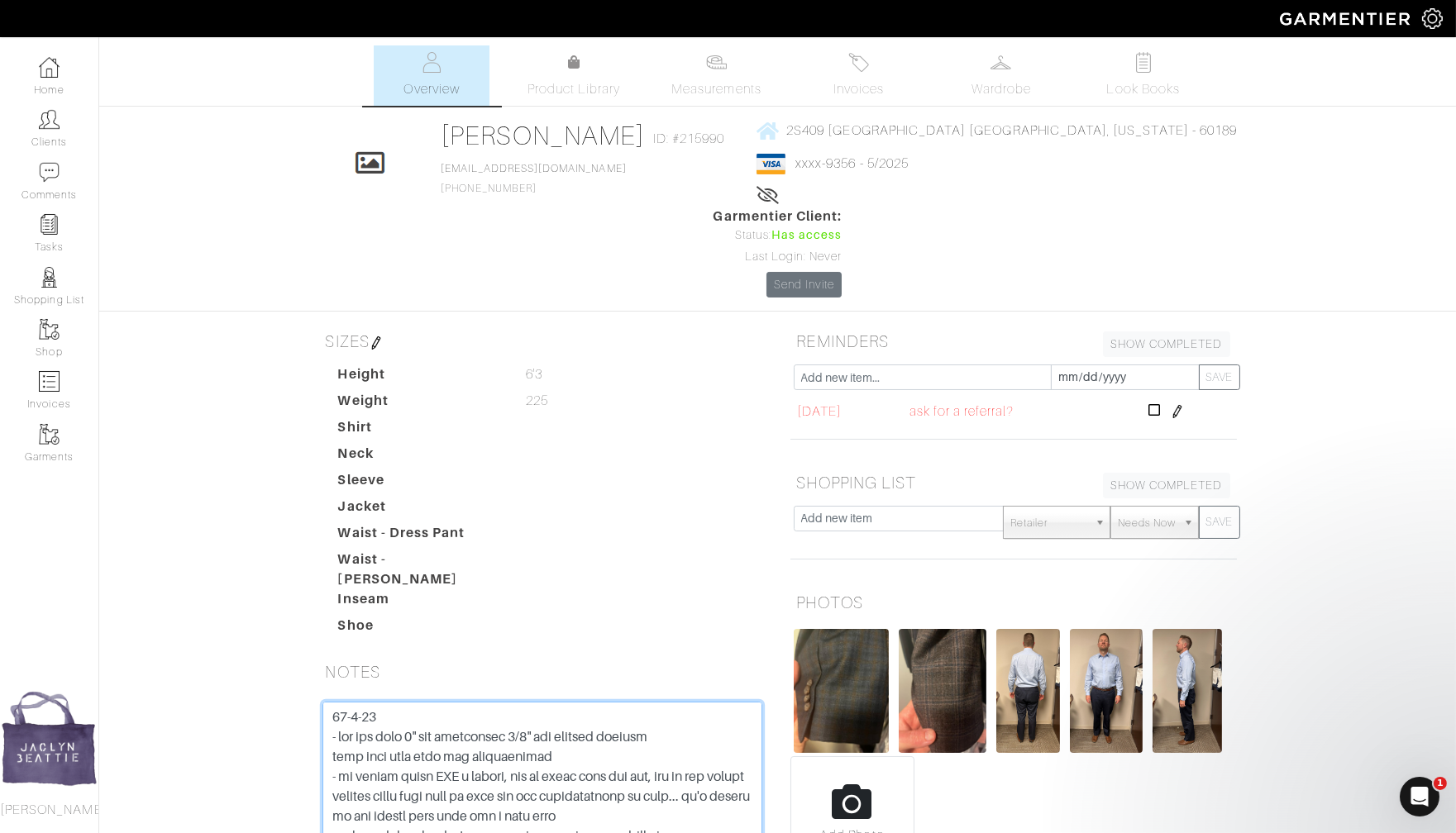
click at [334, 702] on textarea at bounding box center [542, 807] width 440 height 210
type textarea "[DATE]-[DATE] - let out knee 1" and lengthened 7/8" and updated pattern both ki…"
click at [888, 506] on input "text" at bounding box center [899, 518] width 211 height 25
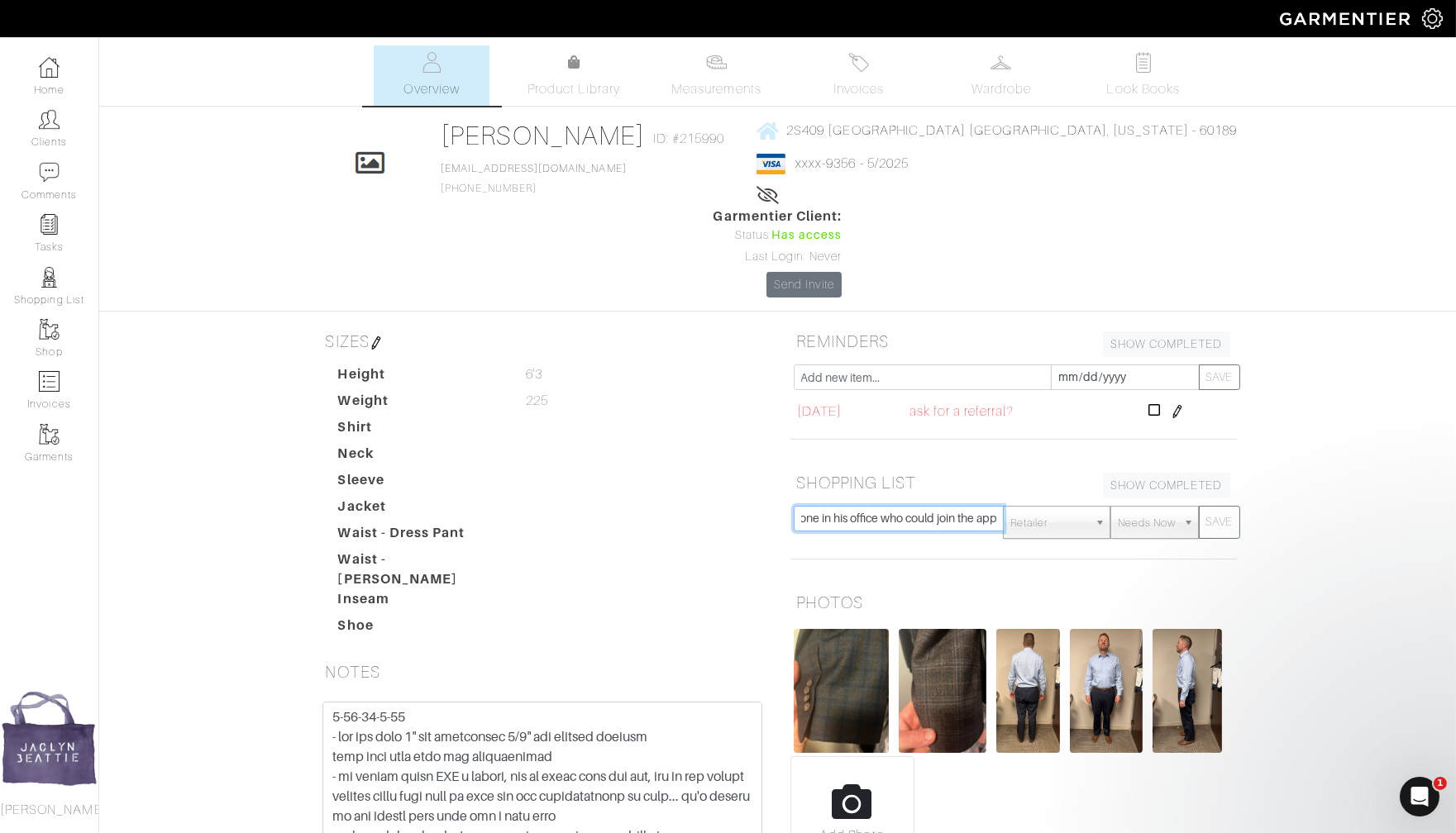
scroll to position [0, 176]
type input "asked for a referral [DATE] someone in his office who could join the appt"
click at [1098, 506] on div "asked for a referral [DATE] someone in his office who could join the appt Retai…" at bounding box center [1013, 535] width 471 height 61
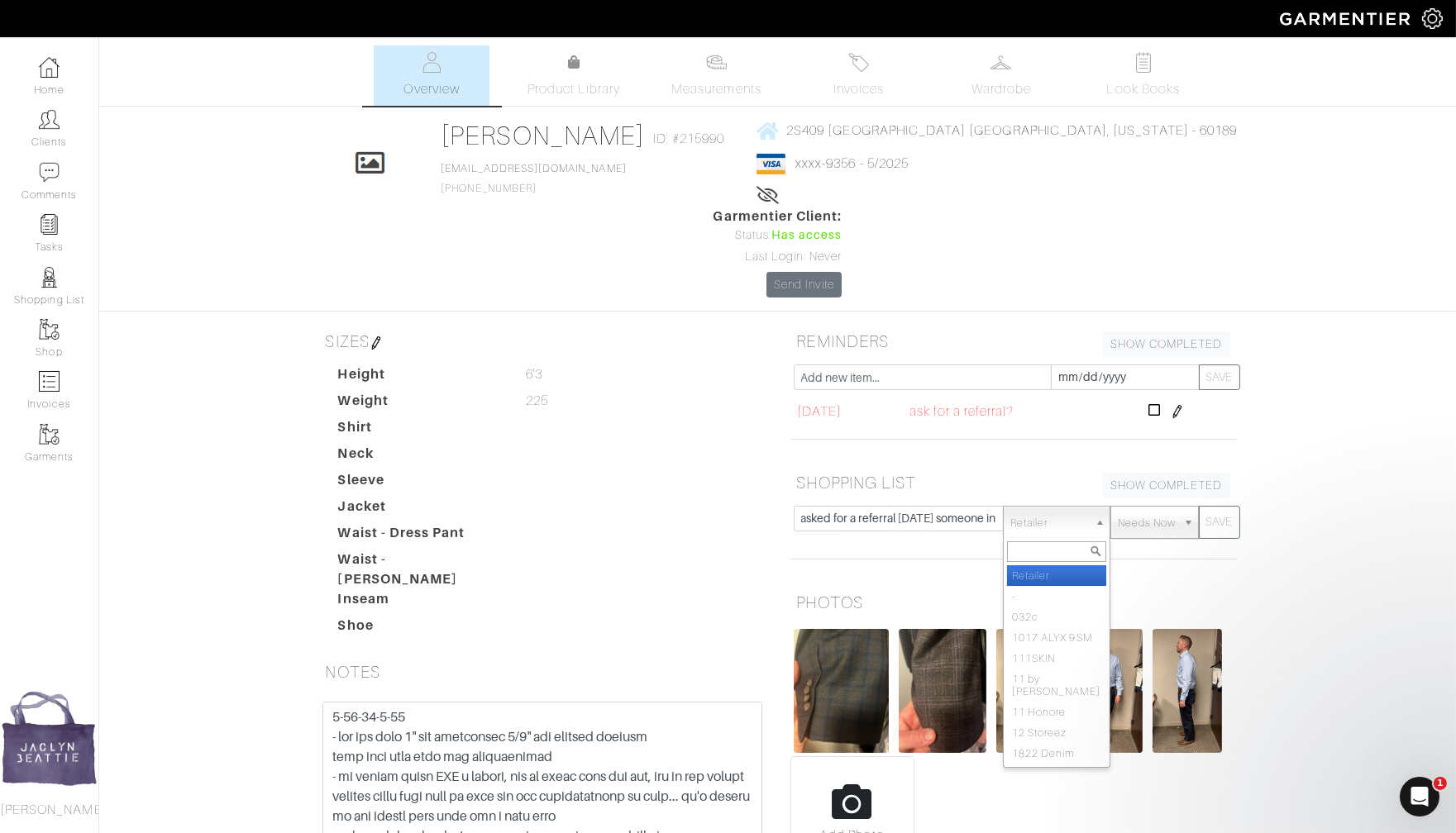
click at [1088, 506] on span "Retailer" at bounding box center [1050, 523] width 78 height 33
click at [1046, 586] on li "-" at bounding box center [1057, 596] width 100 height 21
select select "6380"
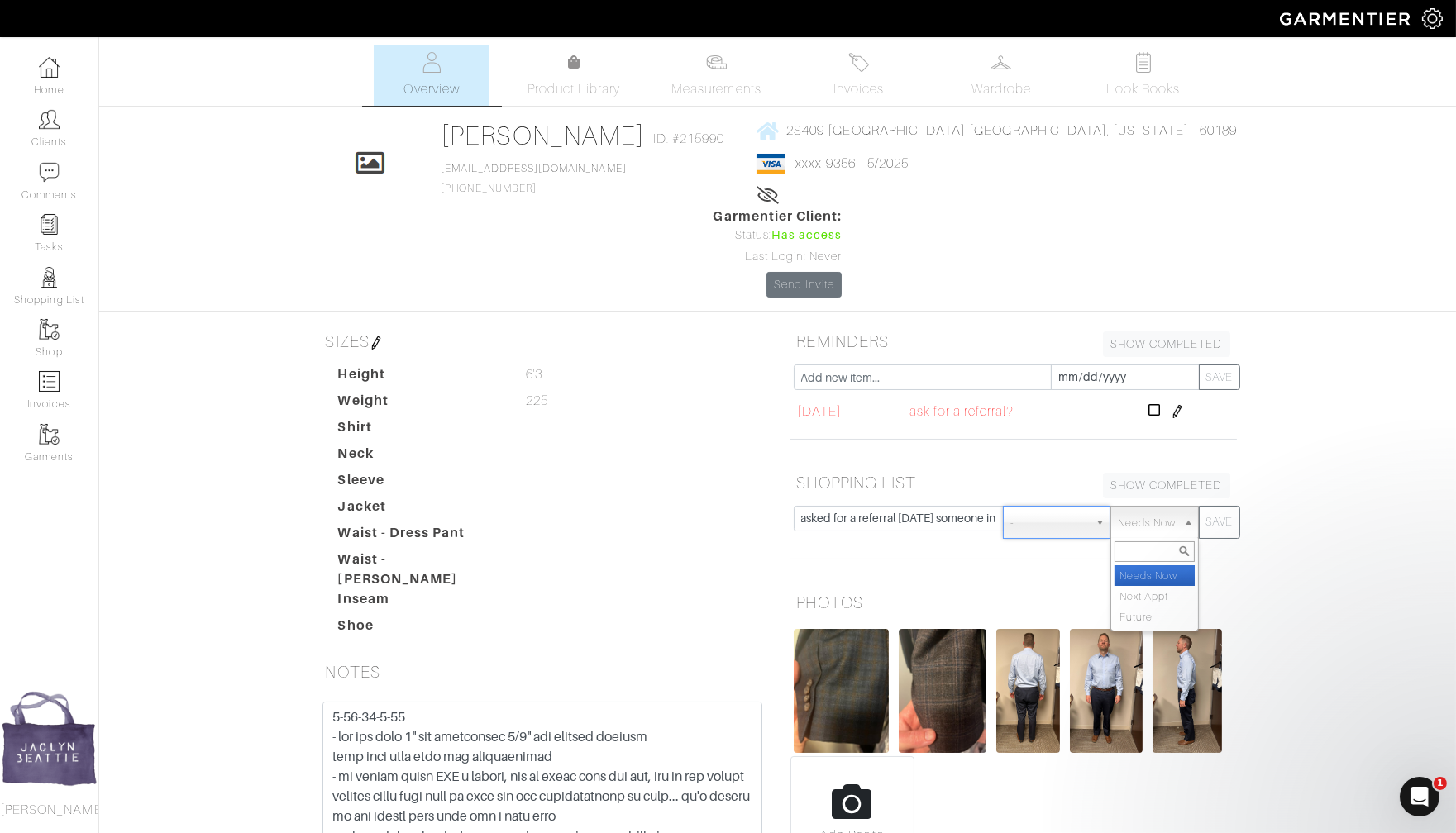
click at [1153, 506] on span "Needs Now" at bounding box center [1147, 523] width 58 height 33
click at [1154, 607] on li "Future" at bounding box center [1155, 617] width 80 height 21
select select "Future"
click at [1221, 506] on button "SAVE" at bounding box center [1220, 522] width 42 height 33
select select
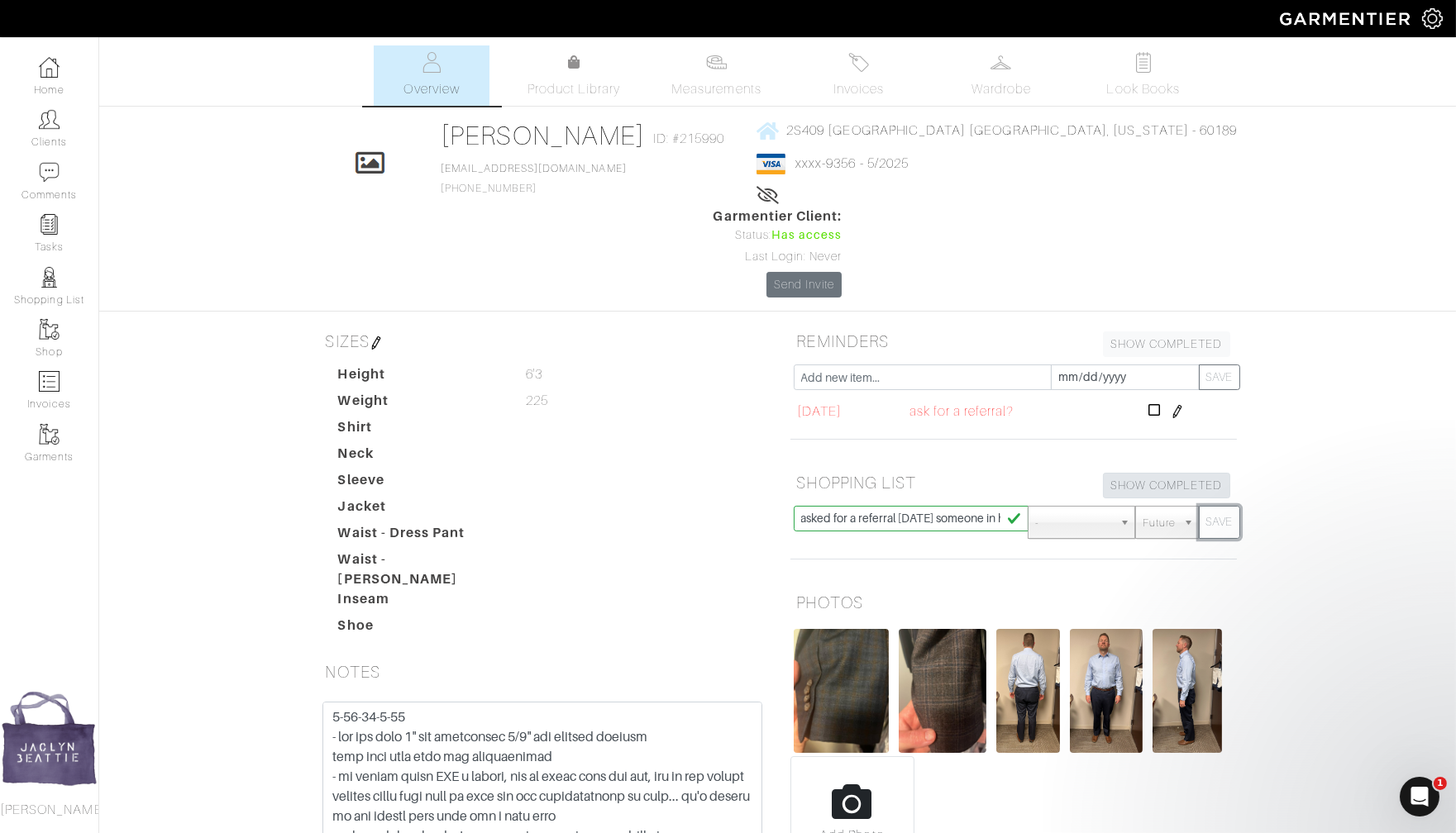
select select "Needs Now"
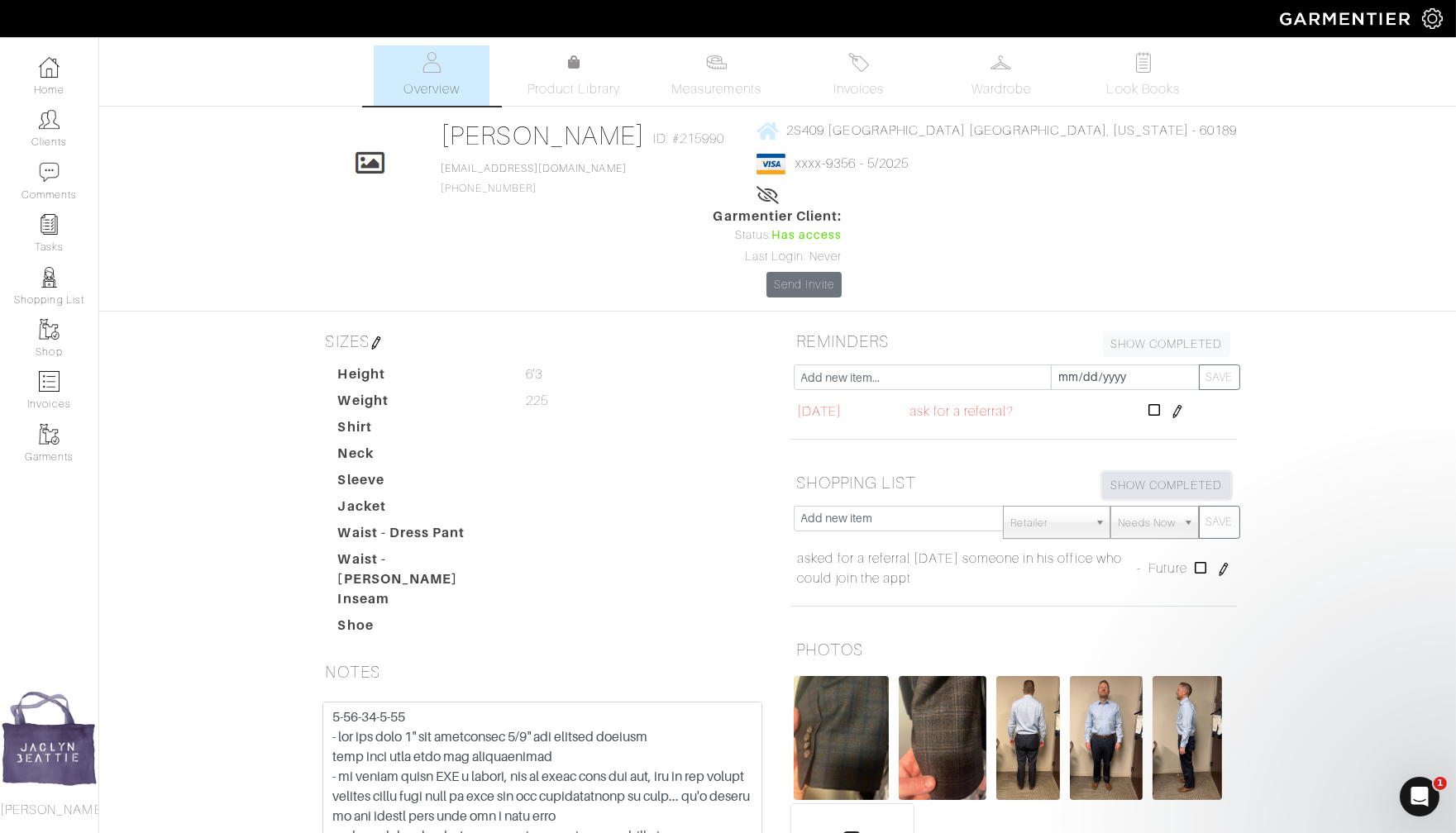
click at [1148, 473] on link "SHOW COMPLETED" at bounding box center [1166, 486] width 128 height 25
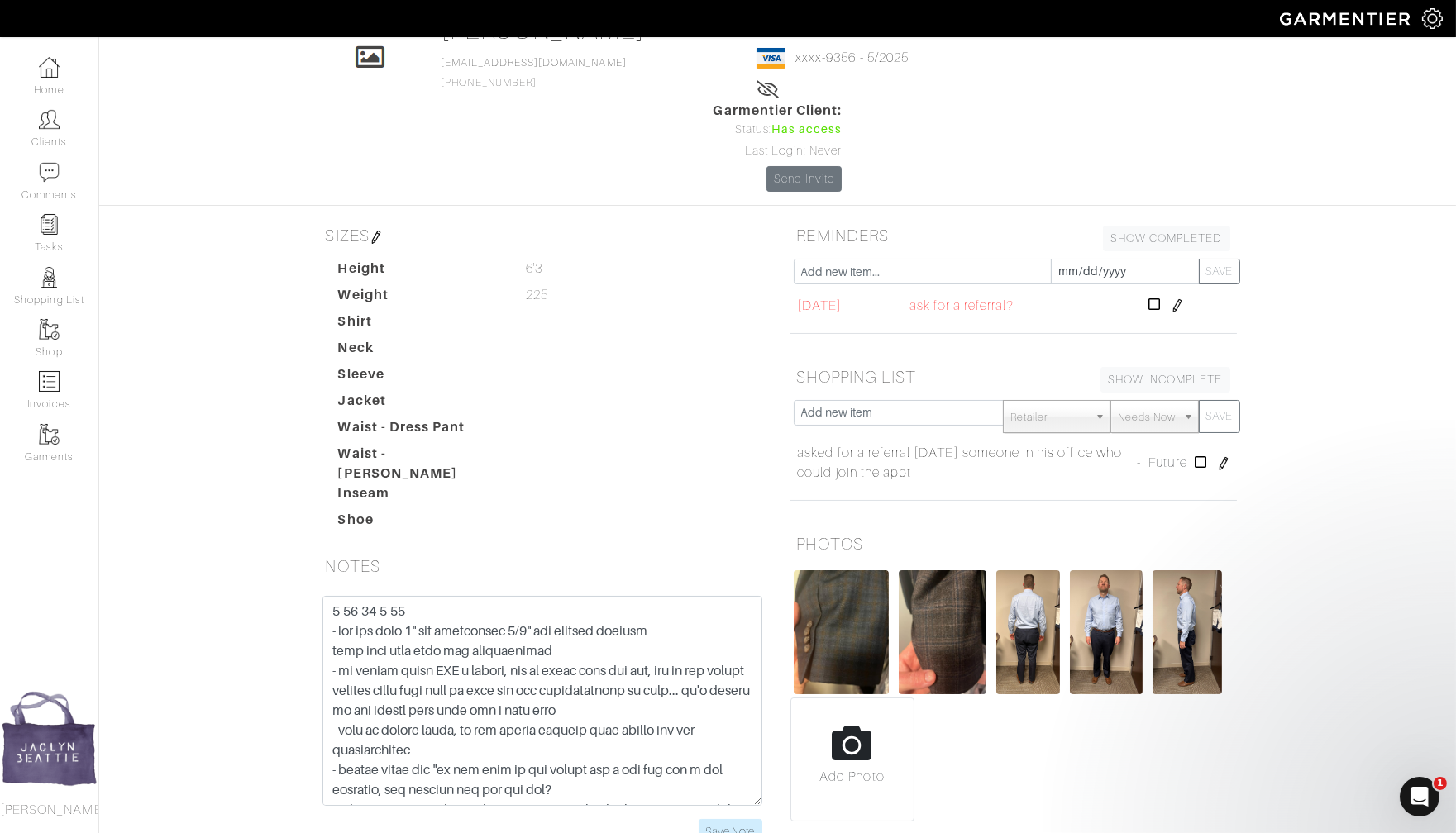
scroll to position [112, 0]
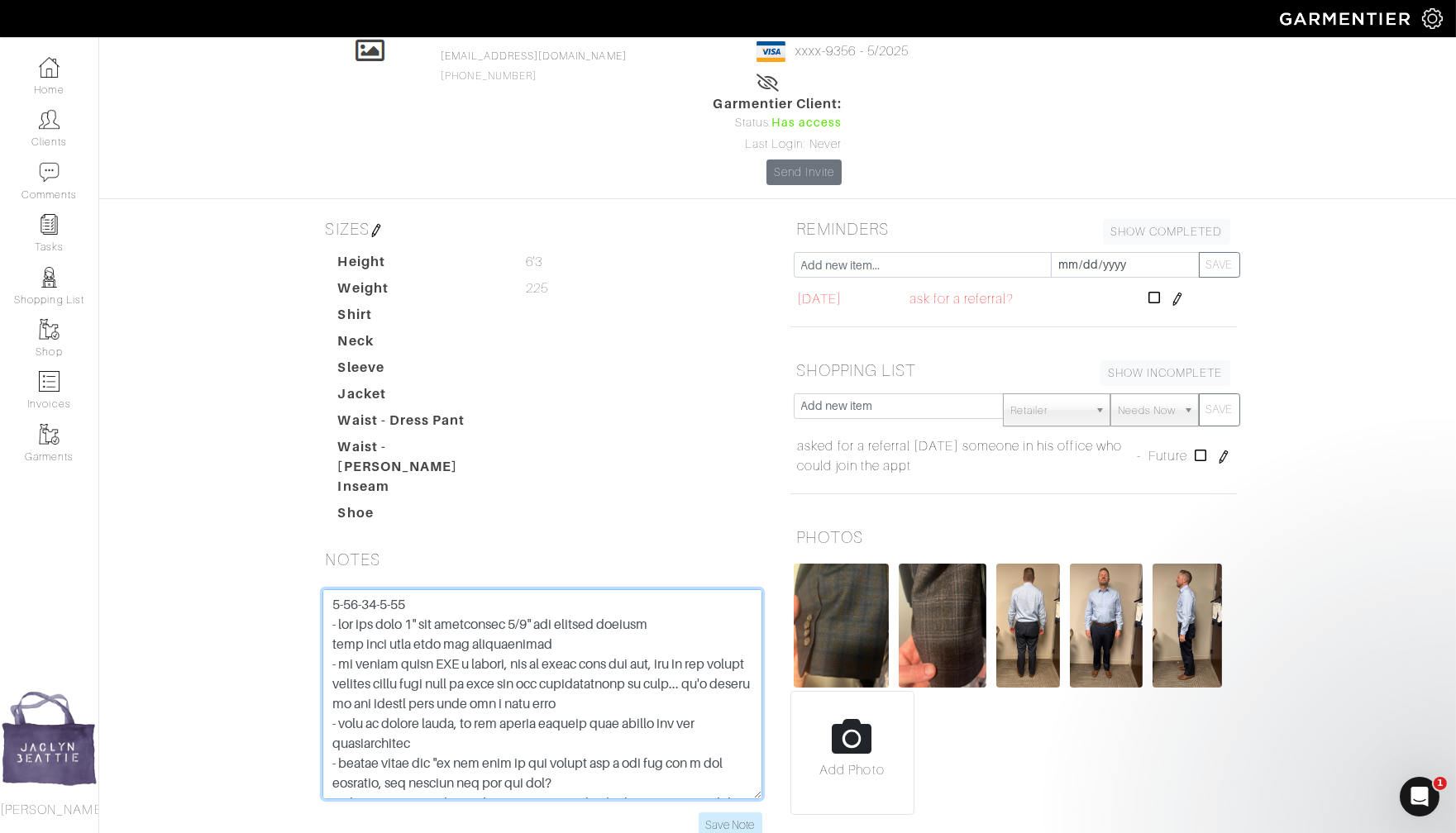
click at [370, 590] on textarea at bounding box center [542, 695] width 440 height 210
drag, startPoint x: 366, startPoint y: 503, endPoint x: 261, endPoint y: 505, distance: 105.0
click at [261, 503] on div "James Yonker Overview Overview Measurements Product Library Invoices Wardrobe L…" at bounding box center [728, 395] width 1456 height 925
type textarea "12-2-24 - let out knee 1" and lengthened 7/8" and updated pattern both kids cam…"
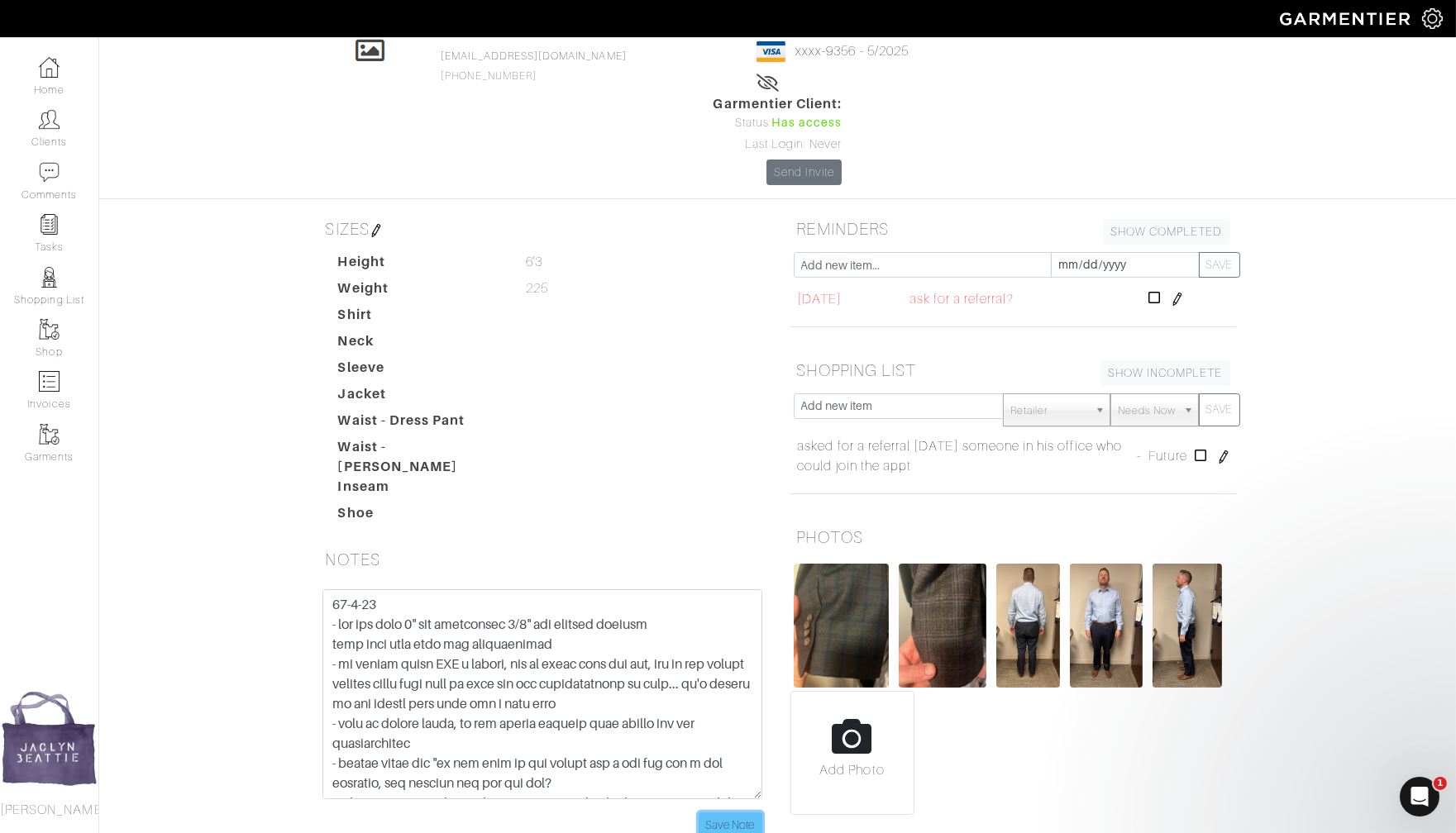
click at [732, 812] on input "Save Note" at bounding box center [730, 825] width 63 height 25
